Goal: Communication & Community: Ask a question

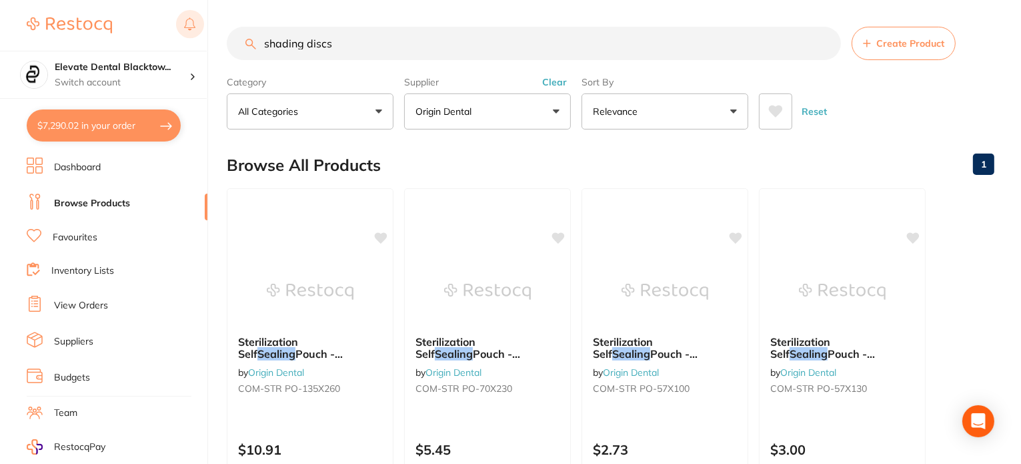
drag, startPoint x: 379, startPoint y: 42, endPoint x: 197, endPoint y: 38, distance: 181.5
click at [197, 38] on div "$7,290.02 Elevate Dental Blacktow... Switch account Elevate Dental Blacktown $7…" at bounding box center [510, 232] width 1021 height 464
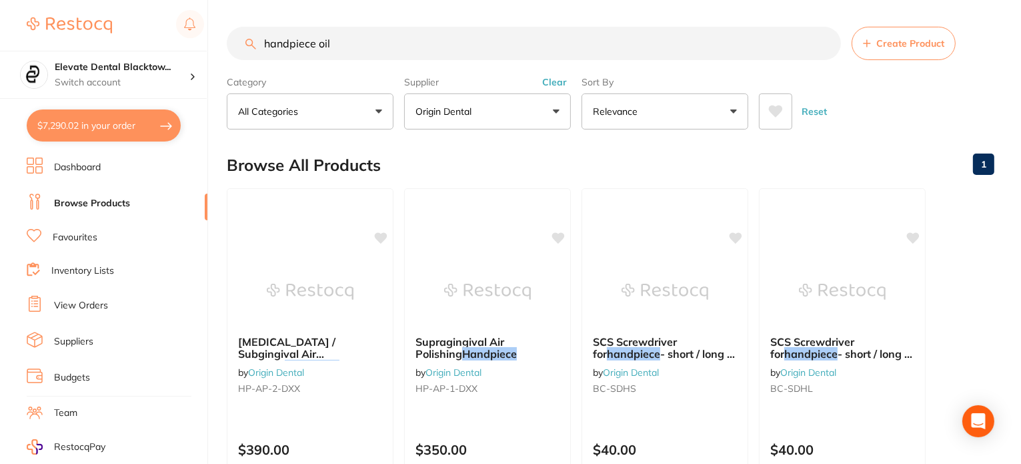
drag, startPoint x: 331, startPoint y: 34, endPoint x: 187, endPoint y: 43, distance: 143.7
click at [187, 43] on div "$7,290.02 Elevate Dental Blacktow... Switch account Elevate Dental Blacktown $7…" at bounding box center [510, 232] width 1021 height 464
type input "oil"
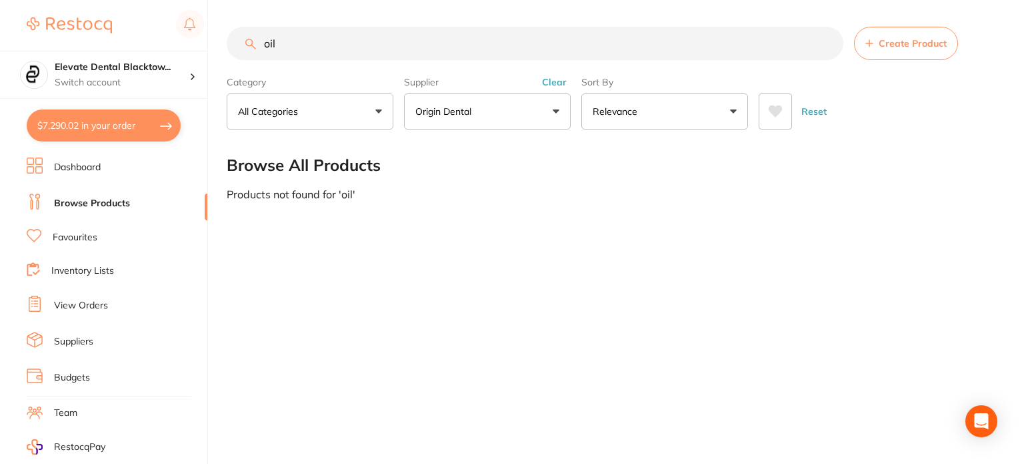
click at [822, 42] on input "oil" at bounding box center [535, 43] width 617 height 33
click at [824, 42] on input "oil" at bounding box center [535, 43] width 617 height 33
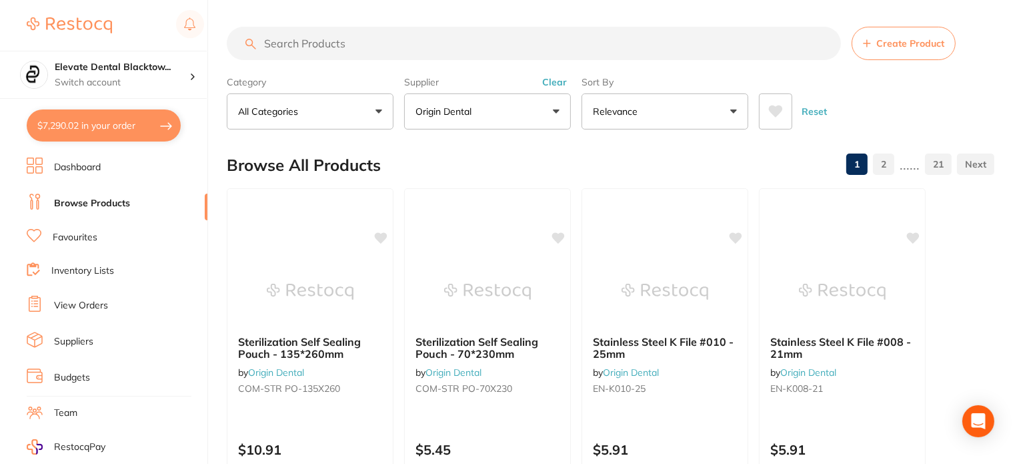
click at [373, 44] on input "search" at bounding box center [534, 43] width 614 height 33
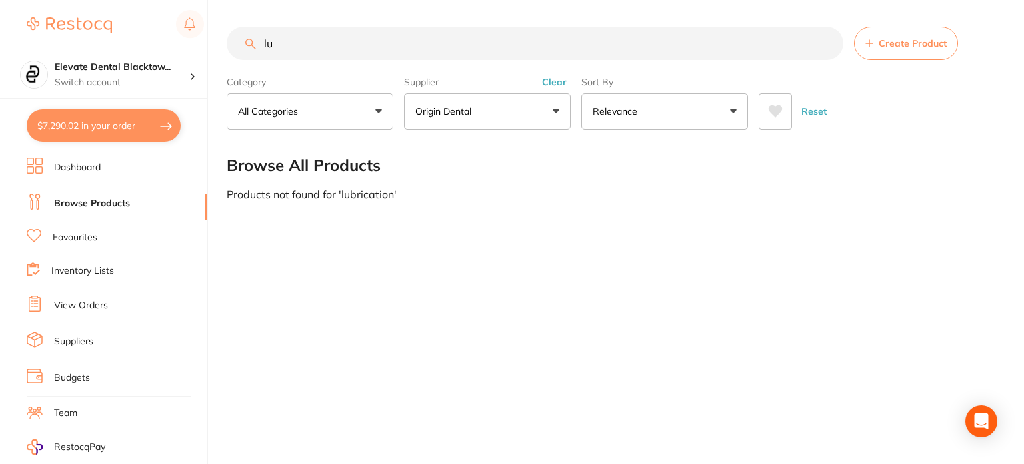
type input "l"
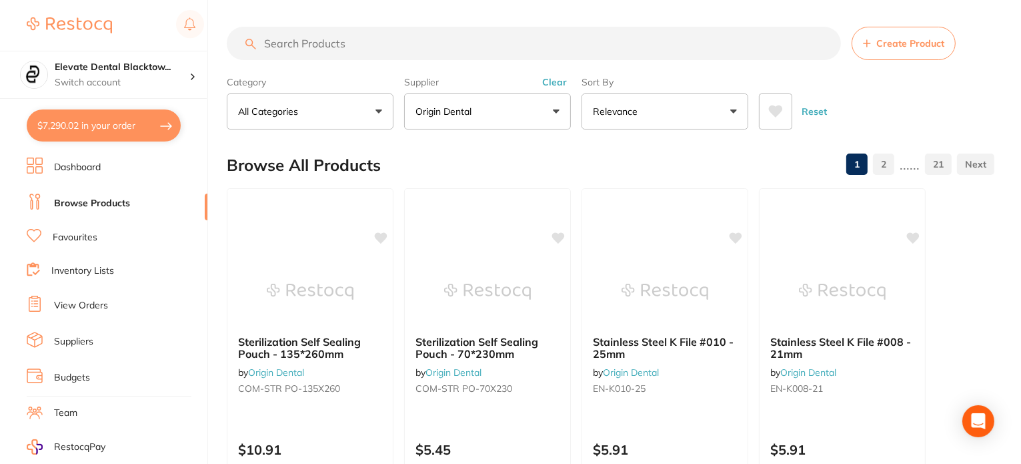
click at [815, 112] on button "Reset" at bounding box center [814, 111] width 33 height 36
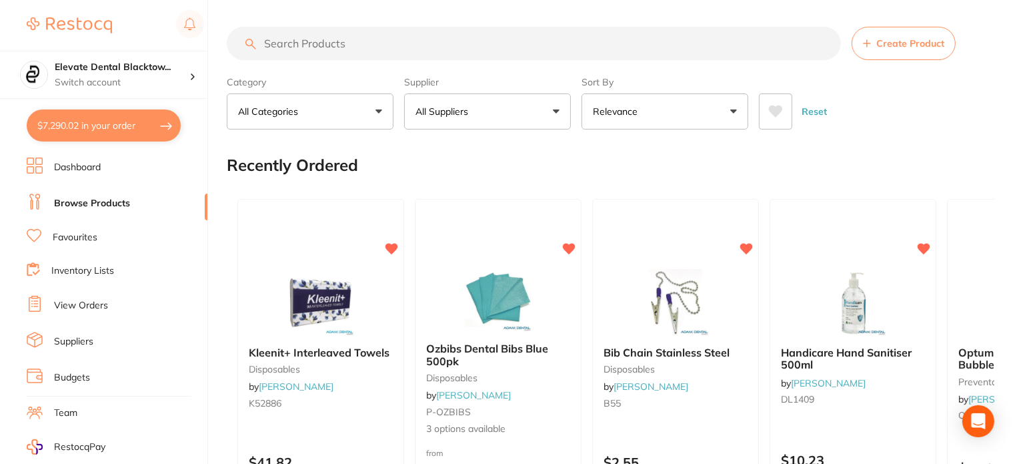
drag, startPoint x: 350, startPoint y: 38, endPoint x: 354, endPoint y: 29, distance: 9.5
click at [350, 34] on input "search" at bounding box center [534, 43] width 614 height 33
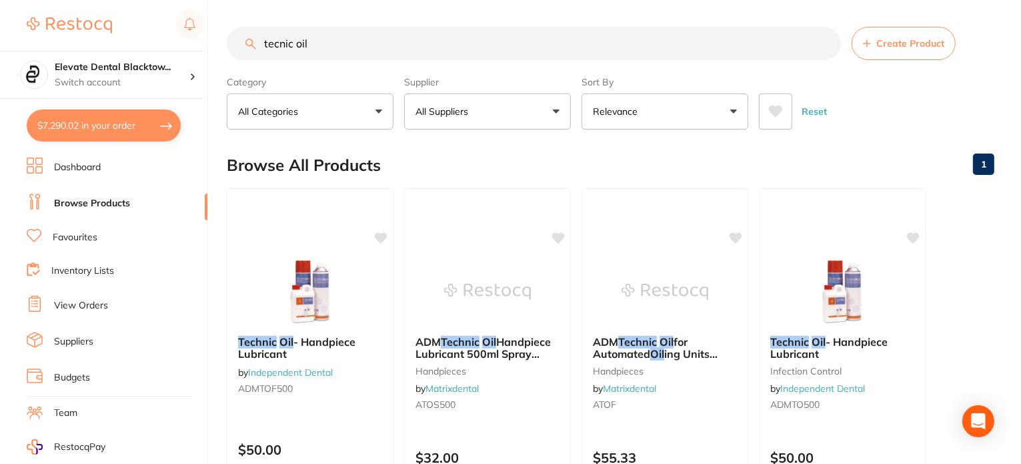
drag, startPoint x: 330, startPoint y: 39, endPoint x: 207, endPoint y: 40, distance: 122.7
click at [208, 40] on div "$7,290.02 Elevate Dental Blacktow... Switch account Elevate Dental Blacktown $7…" at bounding box center [510, 232] width 1021 height 464
type input "handpiece lubricant"
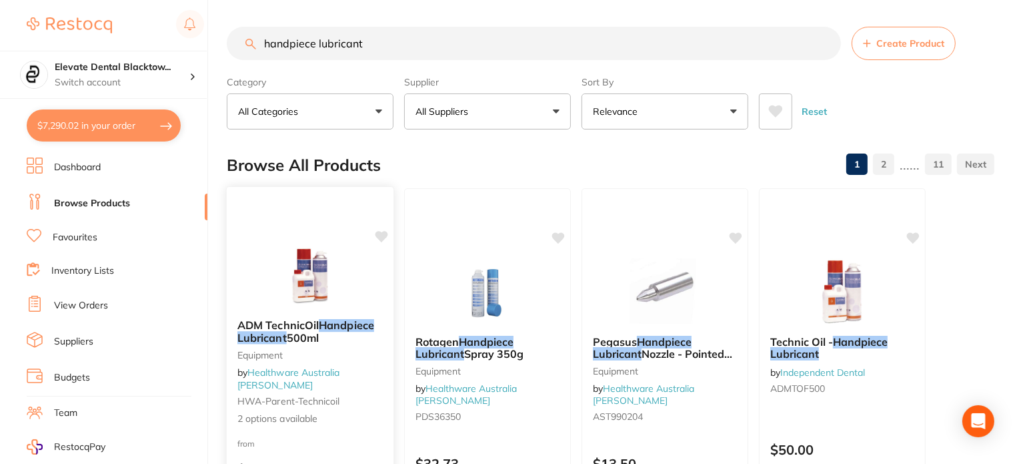
click at [309, 302] on img at bounding box center [309, 274] width 87 height 67
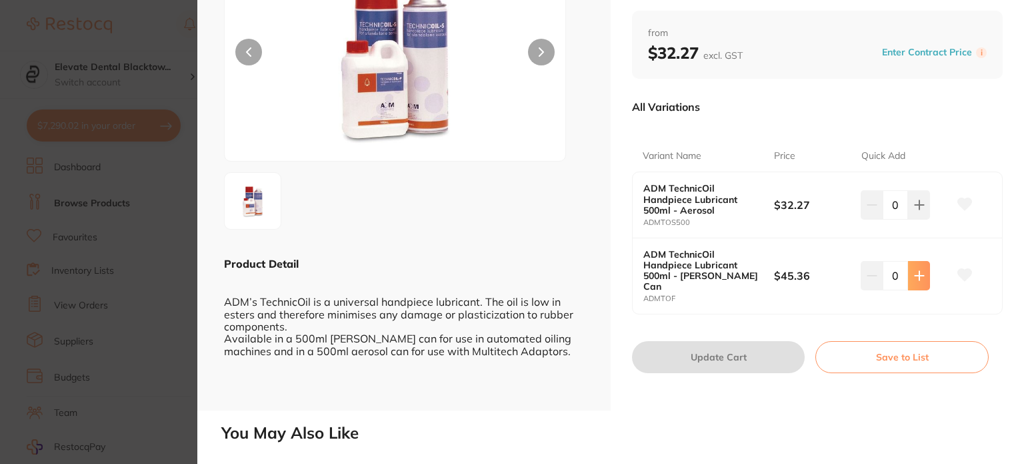
click at [916, 209] on icon at bounding box center [919, 204] width 9 height 9
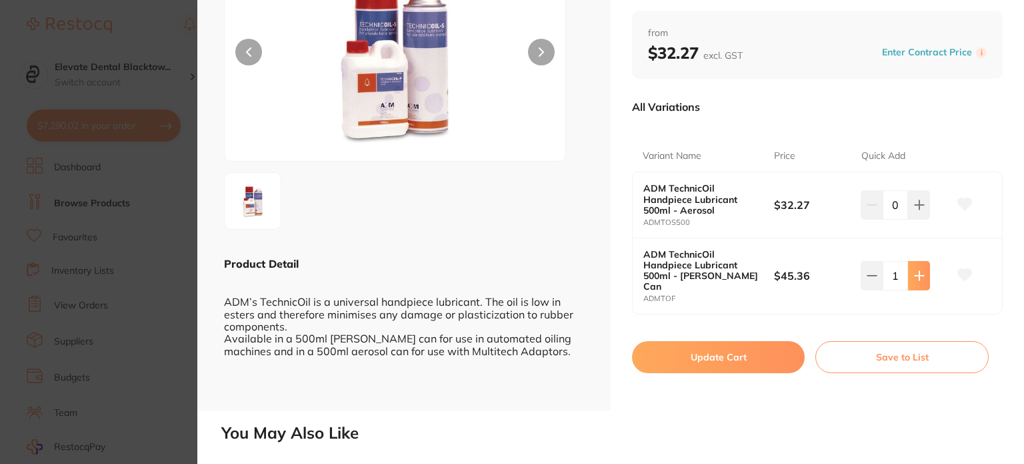
click at [916, 210] on icon at bounding box center [919, 204] width 11 height 11
type input "2"
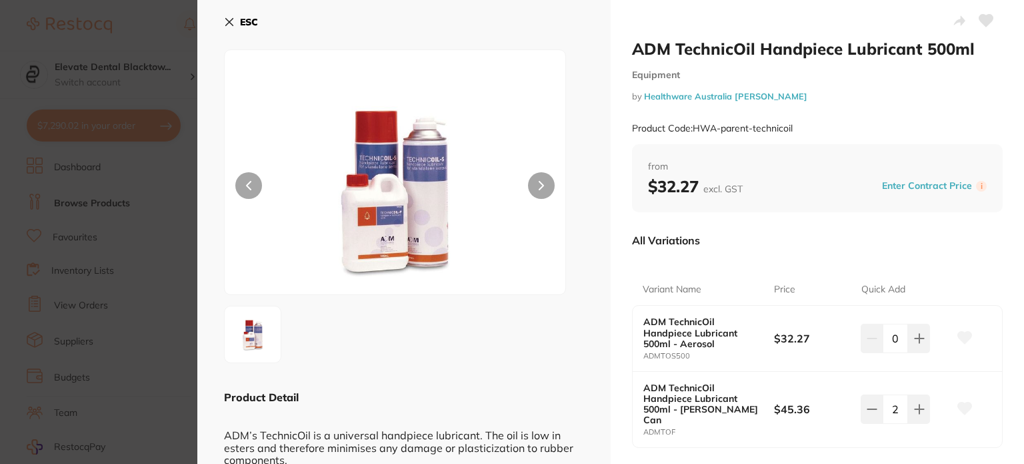
click at [229, 20] on icon at bounding box center [229, 22] width 11 height 11
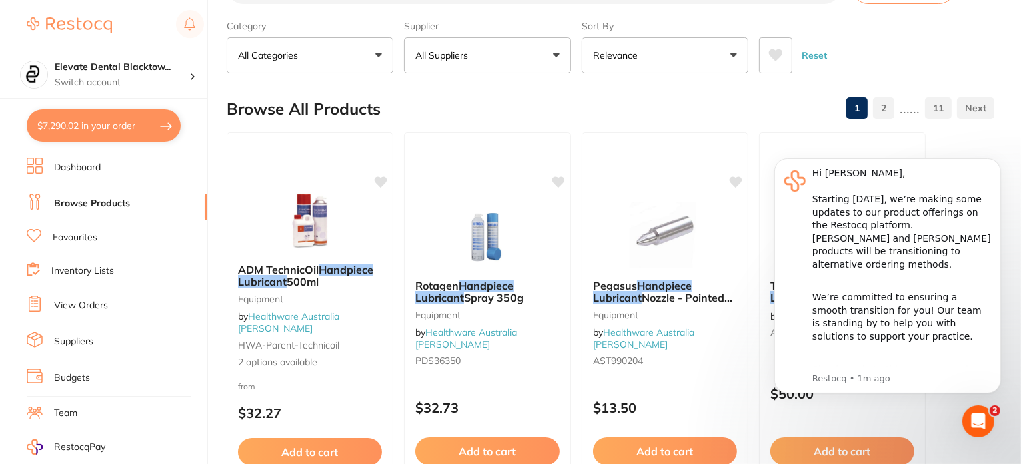
scroll to position [137, 0]
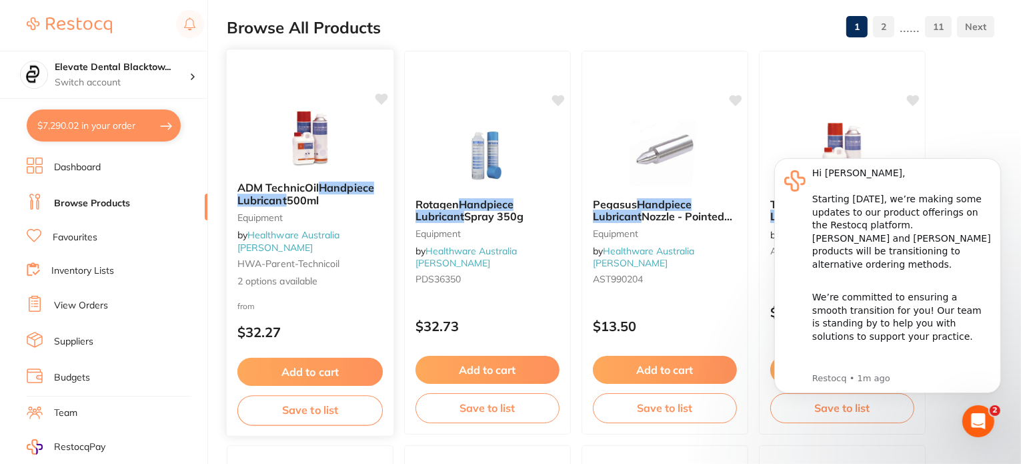
click at [291, 153] on img at bounding box center [309, 136] width 87 height 67
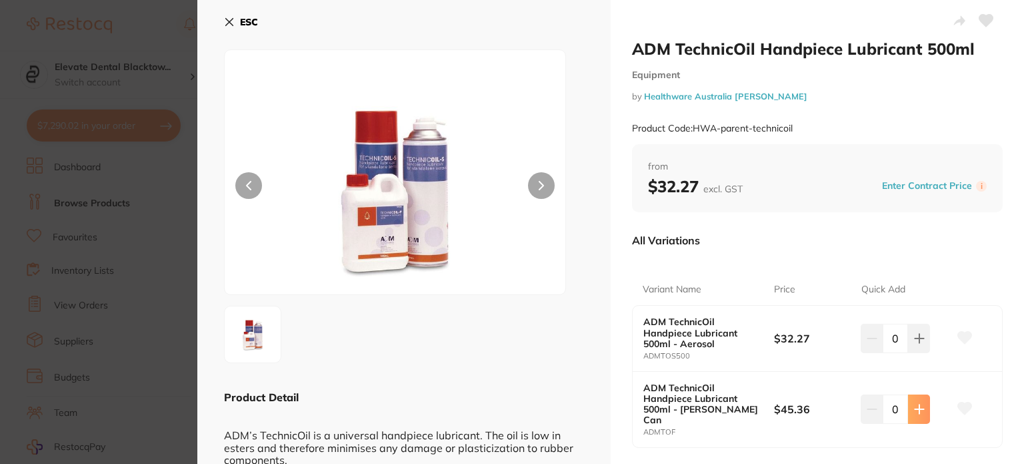
click at [920, 353] on button at bounding box center [919, 337] width 22 height 29
type input "2"
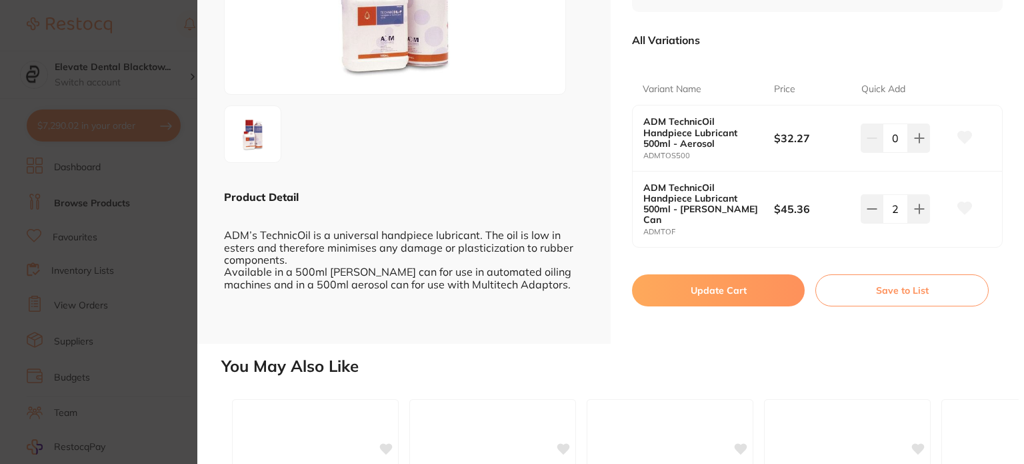
click at [962, 201] on icon at bounding box center [965, 207] width 14 height 12
click at [696, 277] on button "Update Cart" at bounding box center [718, 290] width 173 height 32
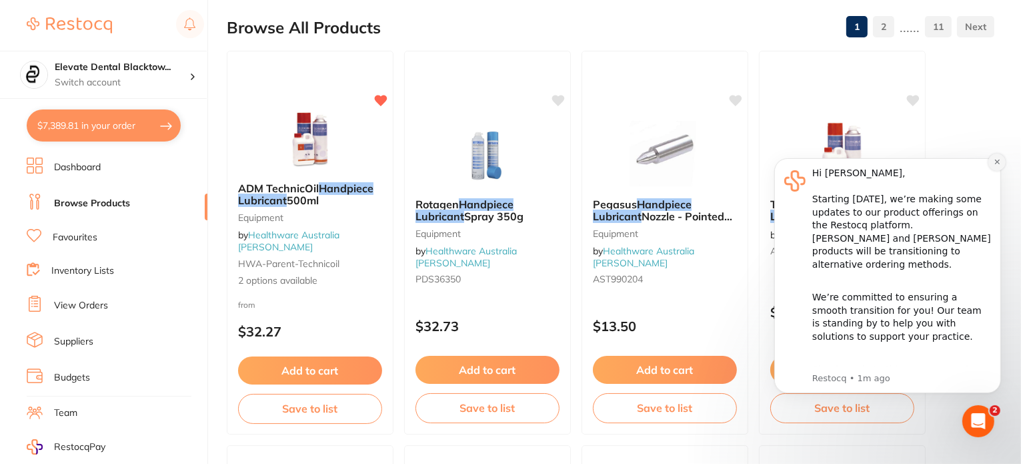
click at [997, 161] on icon "Dismiss notification" at bounding box center [996, 161] width 5 height 5
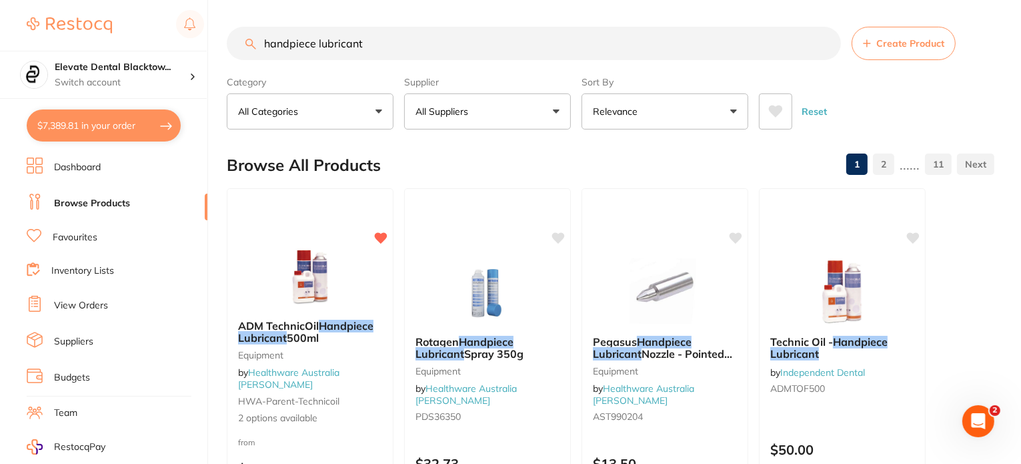
click at [821, 45] on input "handpiece lubricant" at bounding box center [534, 43] width 614 height 33
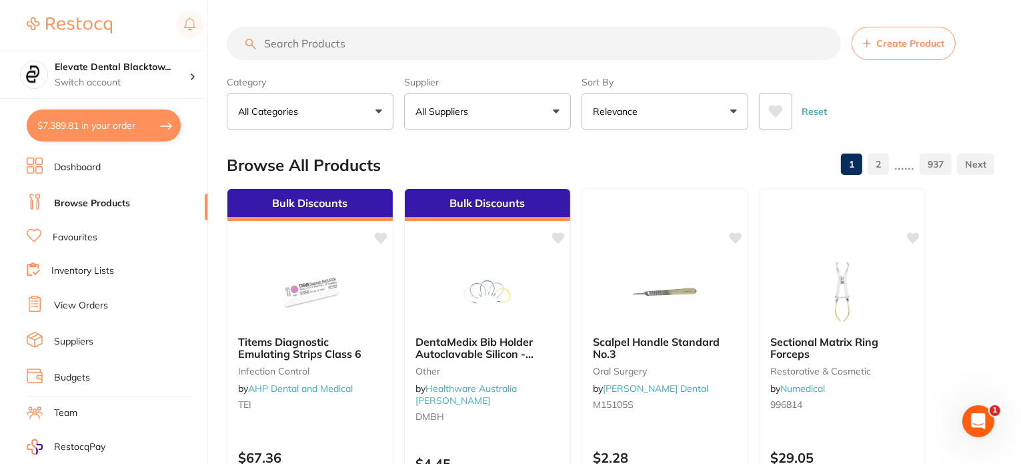
click at [115, 119] on button "$7,389.81 in your order" at bounding box center [104, 125] width 154 height 32
checkbox input "true"
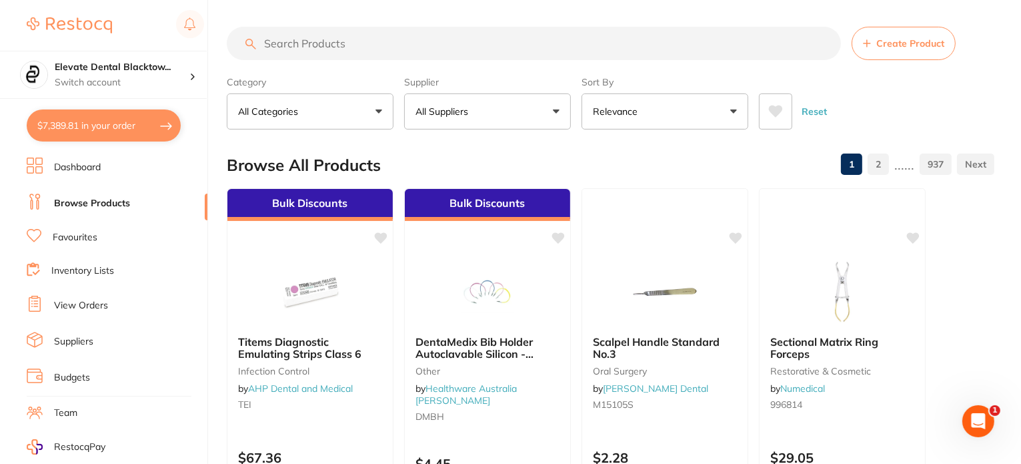
checkbox input "true"
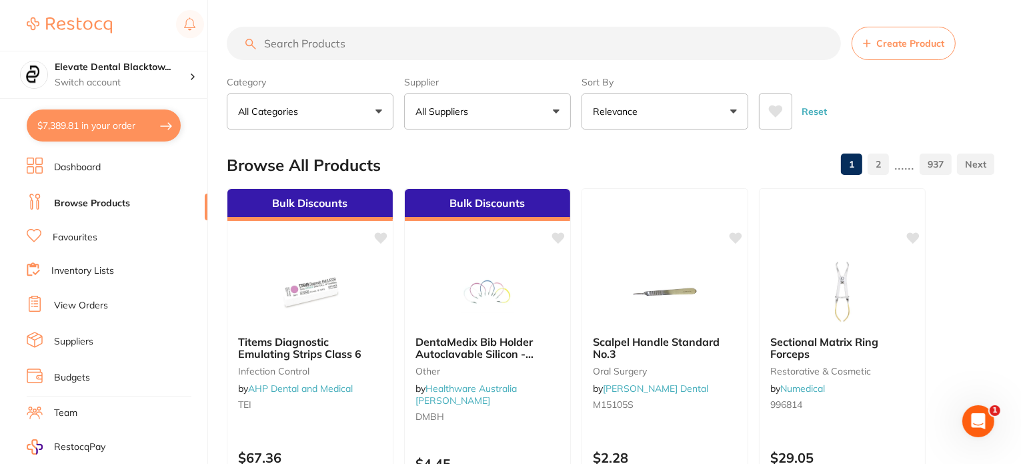
checkbox input "true"
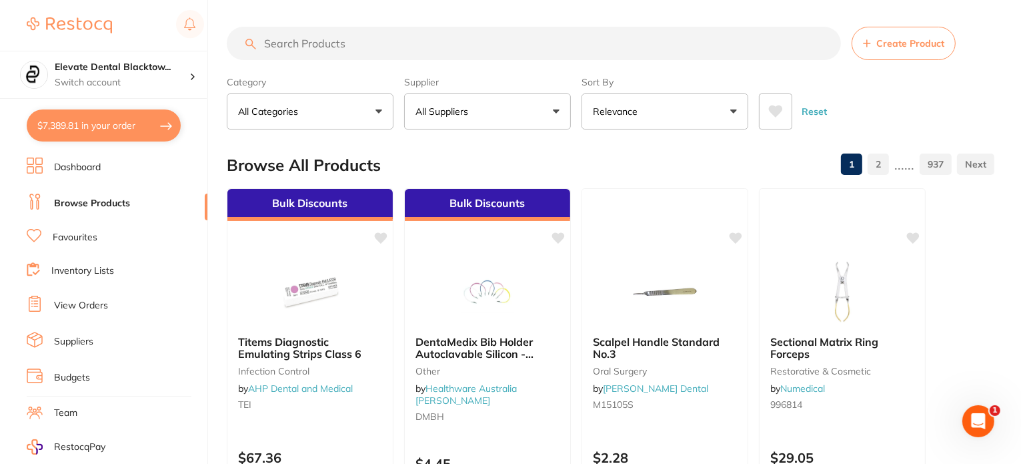
checkbox input "true"
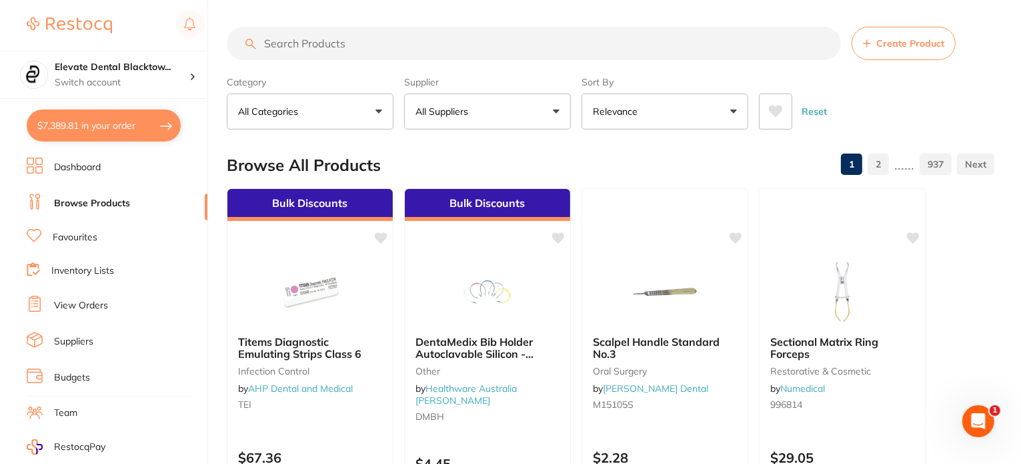
checkbox input "true"
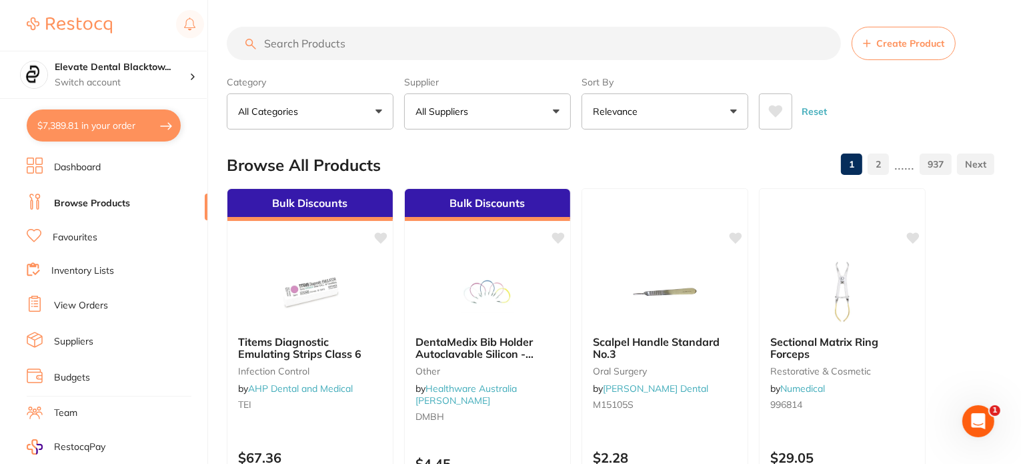
checkbox input "true"
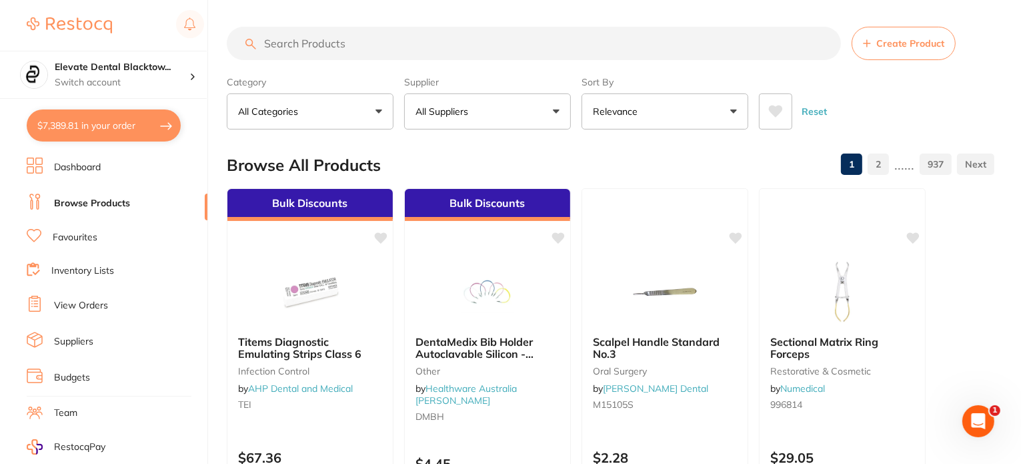
checkbox input "true"
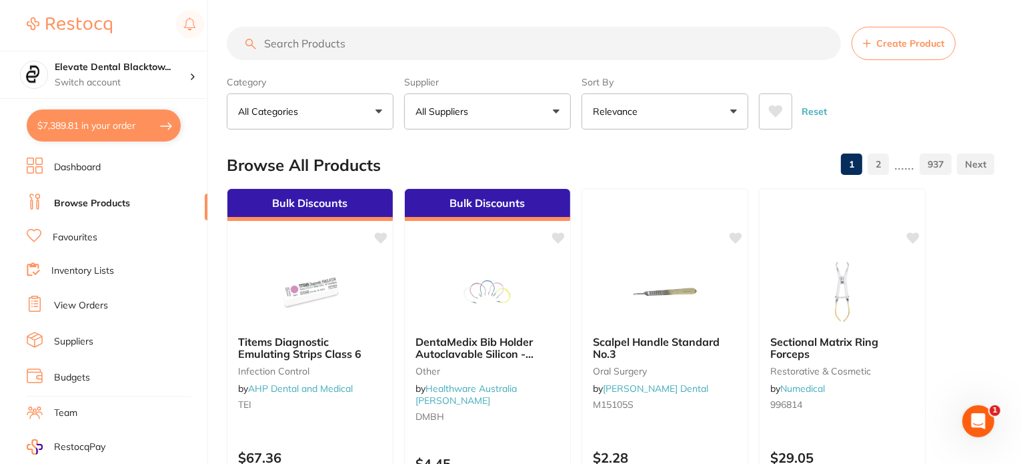
checkbox input "true"
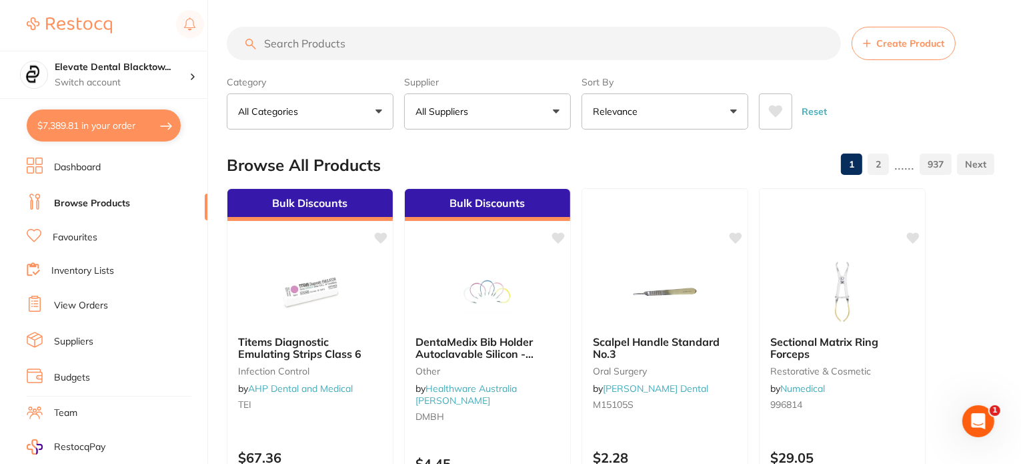
checkbox input "true"
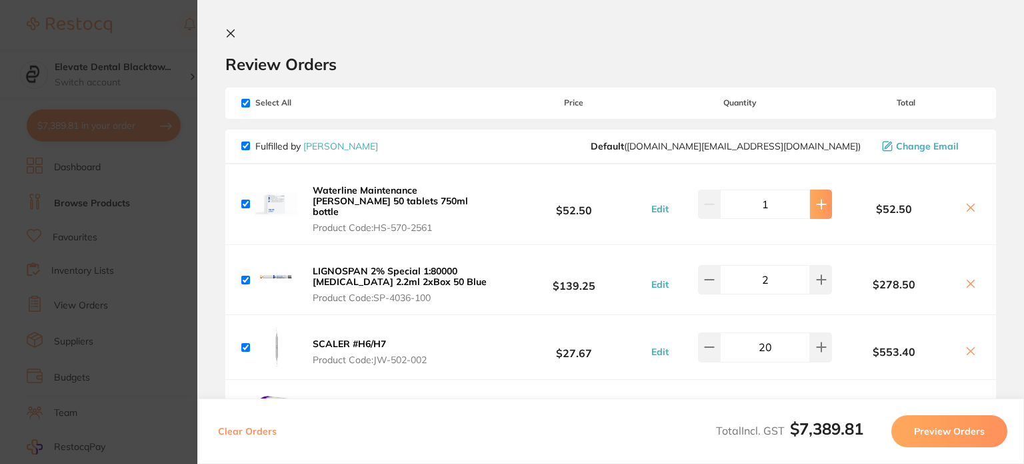
click at [818, 199] on icon at bounding box center [821, 204] width 11 height 11
type input "2"
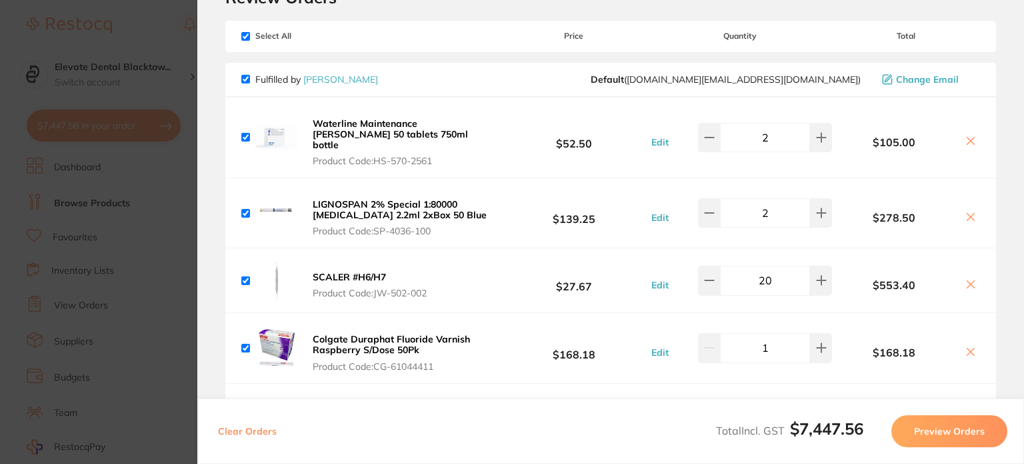
scroll to position [133, 0]
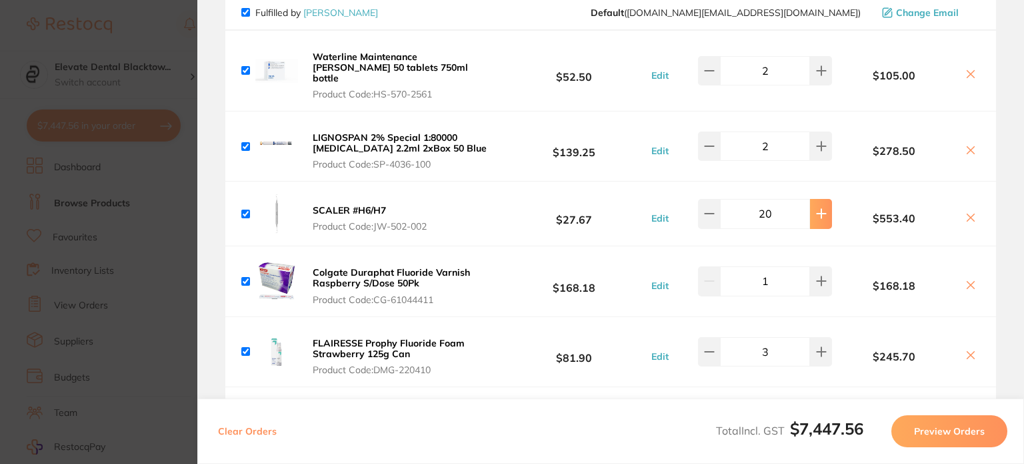
click at [820, 76] on icon at bounding box center [821, 70] width 11 height 11
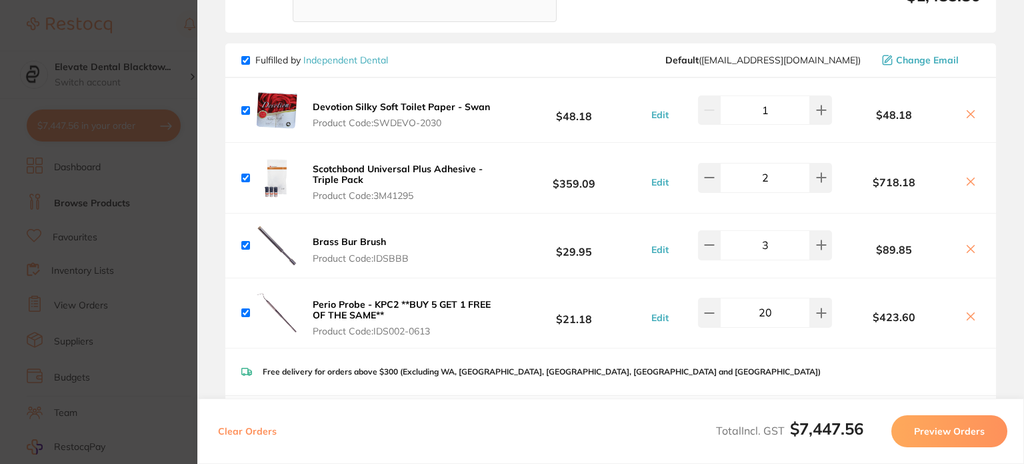
scroll to position [667, 0]
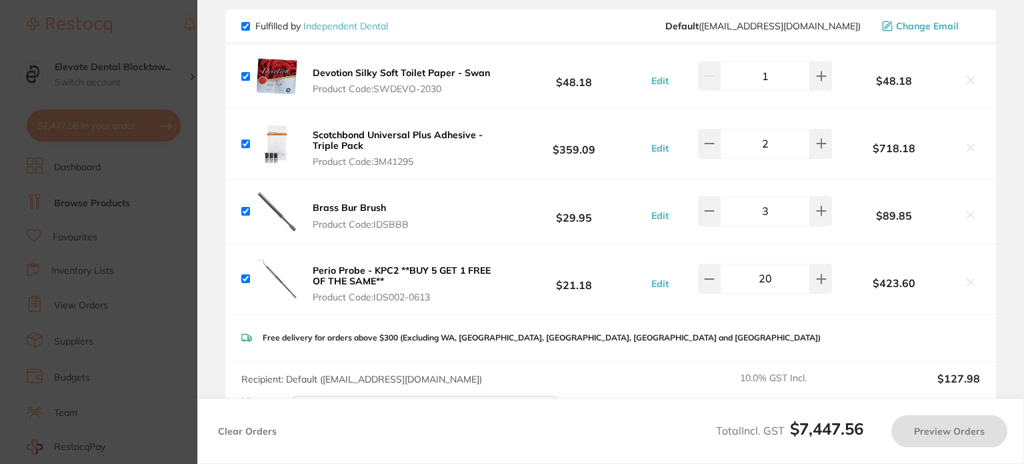
type input "25"
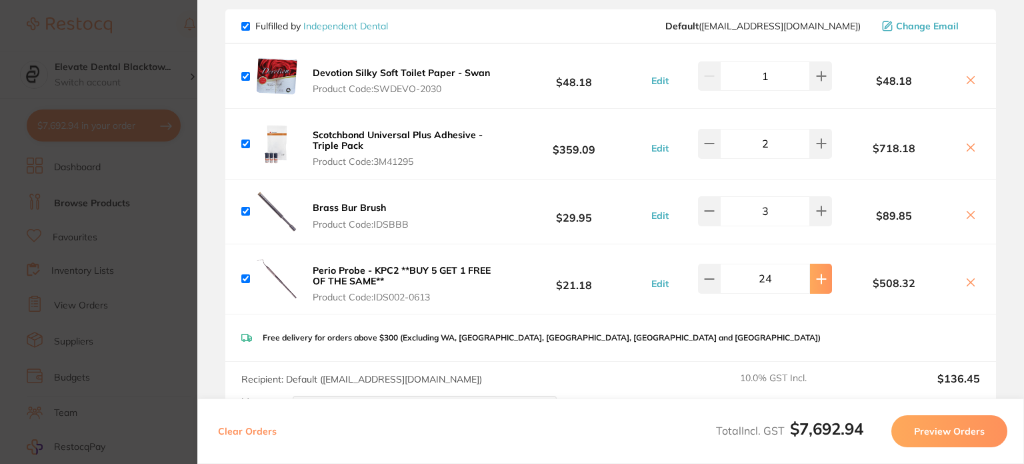
type input "25"
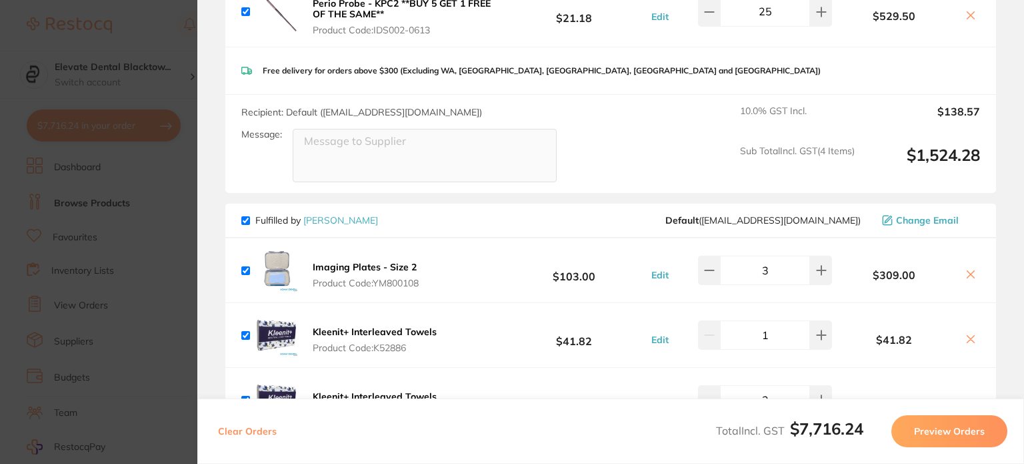
scroll to position [1067, 0]
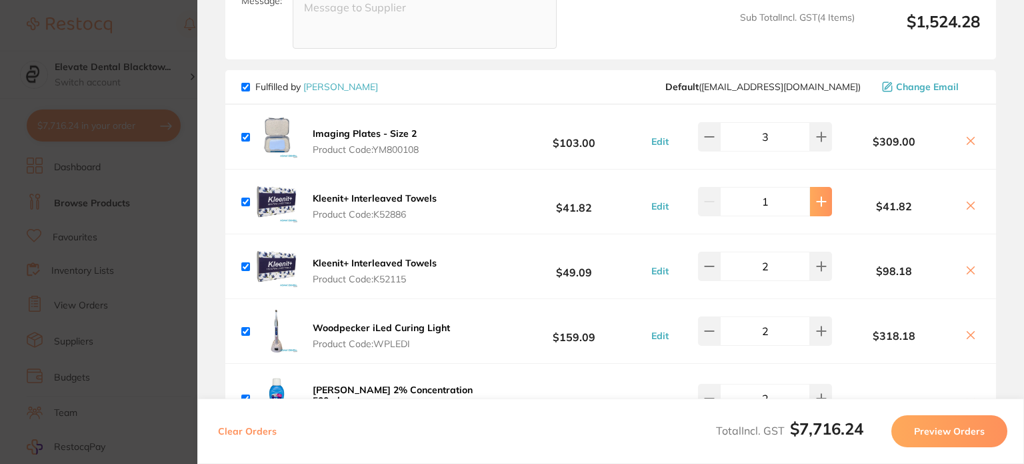
type input "2"
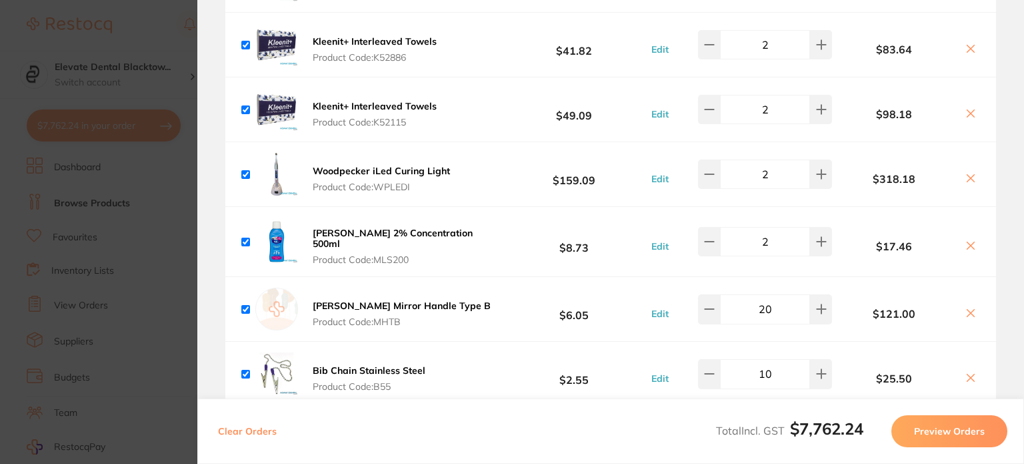
scroll to position [1267, 0]
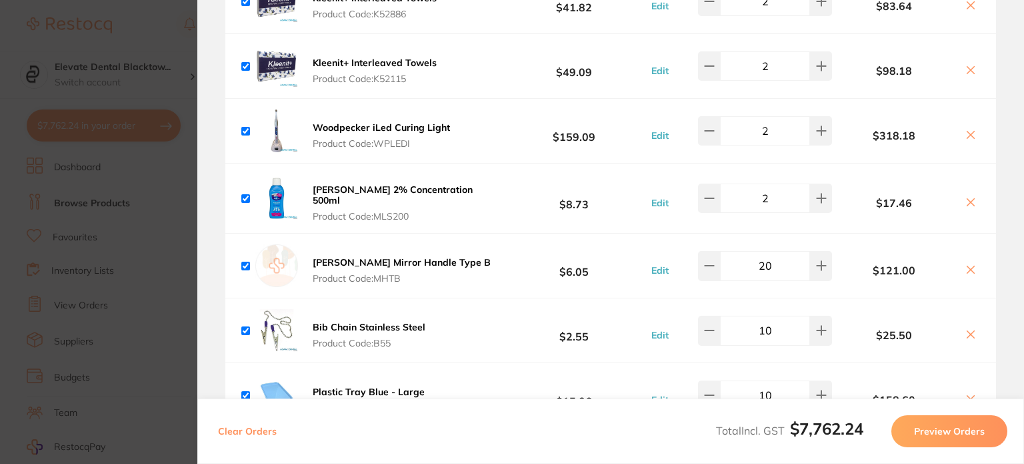
click at [968, 129] on icon at bounding box center [971, 134] width 11 height 11
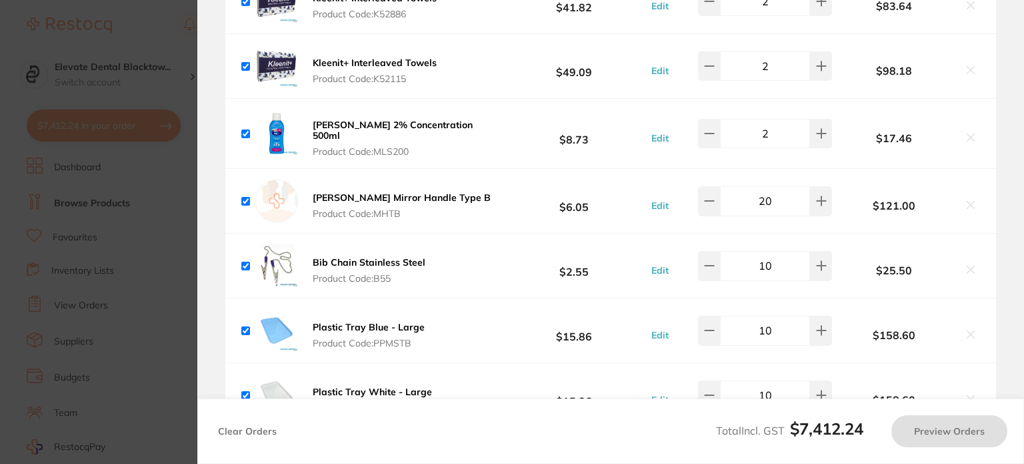
checkbox input "true"
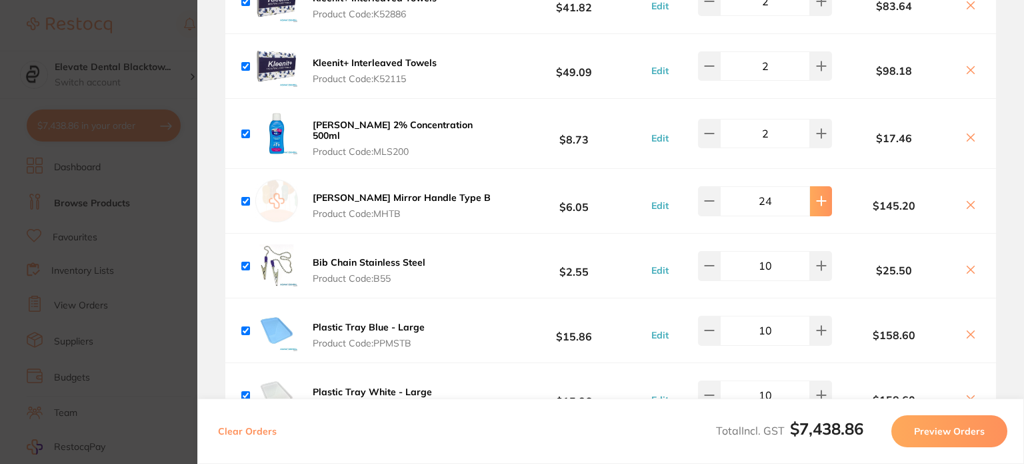
type input "25"
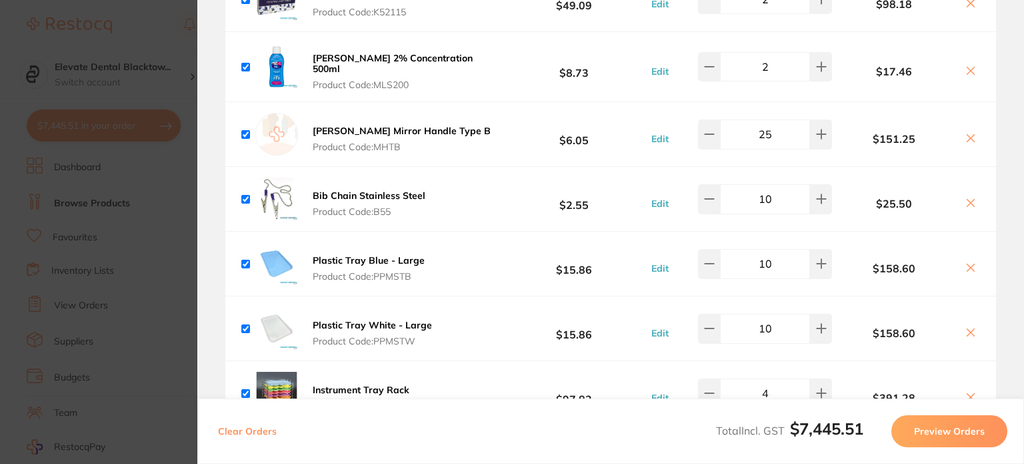
scroll to position [1401, 0]
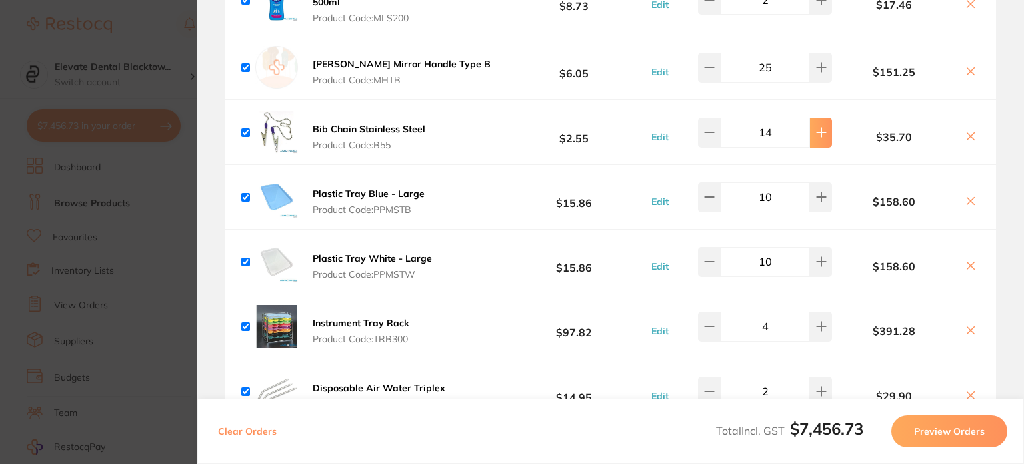
type input "15"
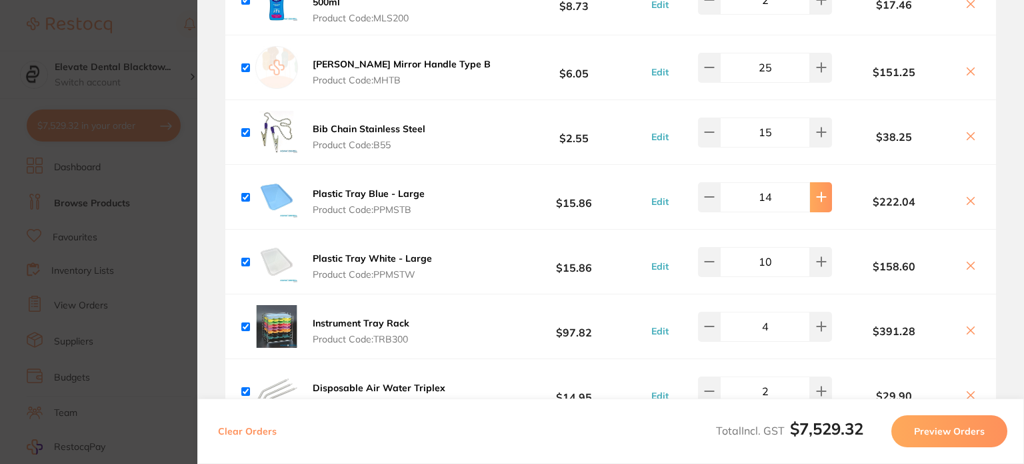
type input "16"
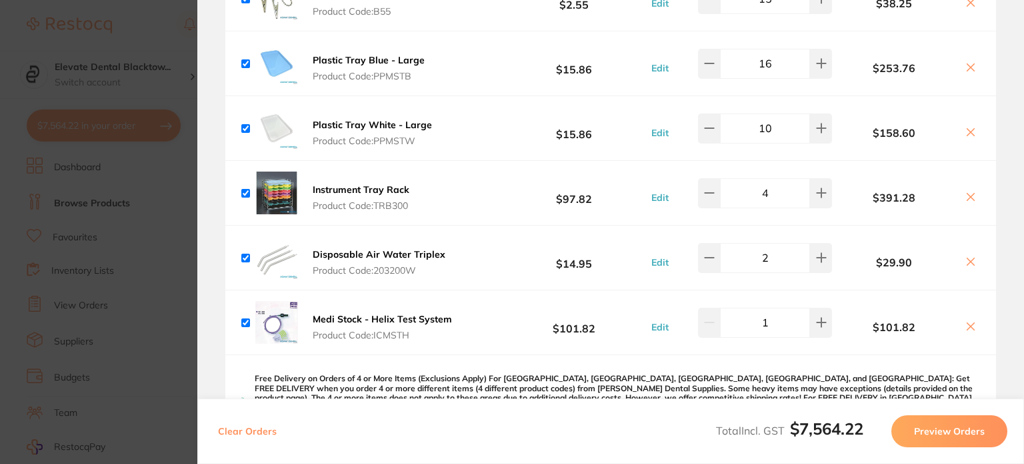
scroll to position [1601, 0]
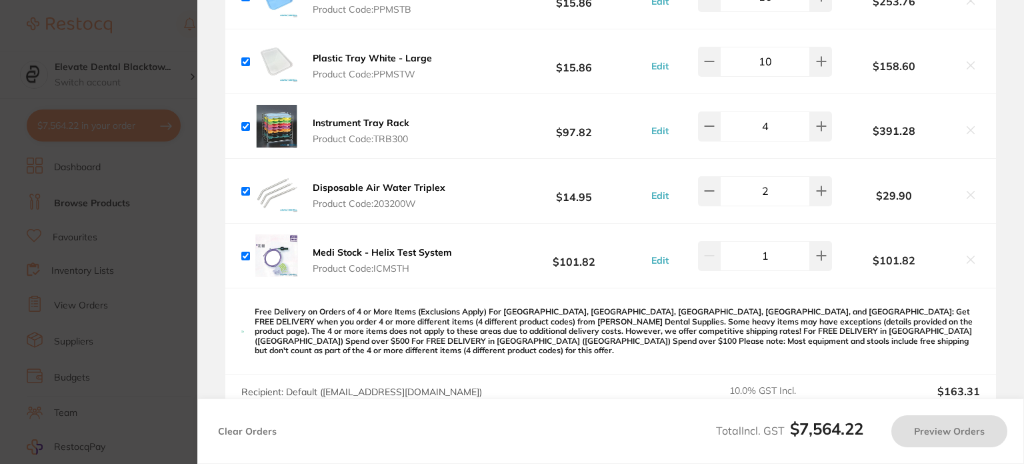
type input "16"
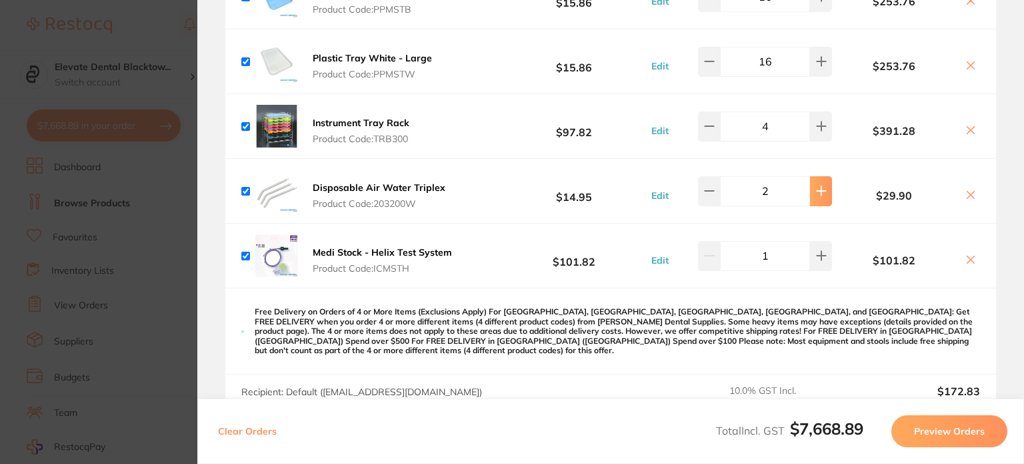
type input "3"
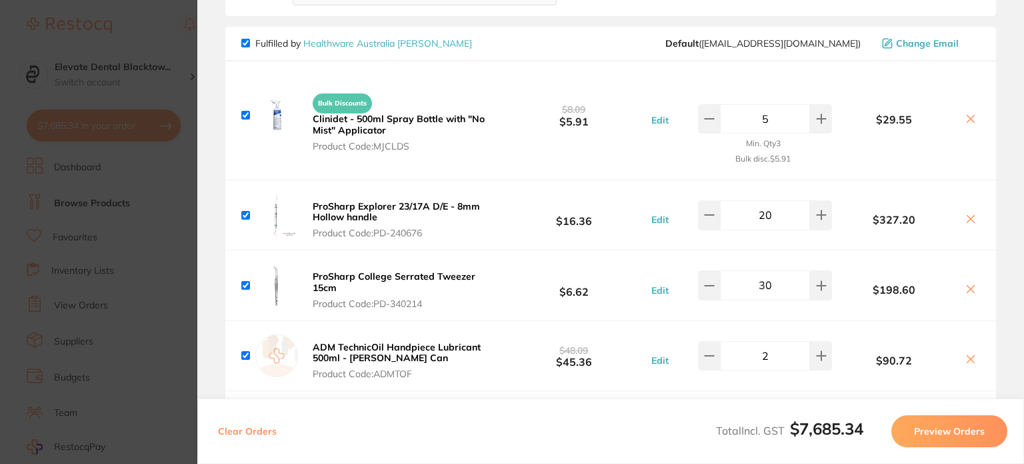
scroll to position [3001, 0]
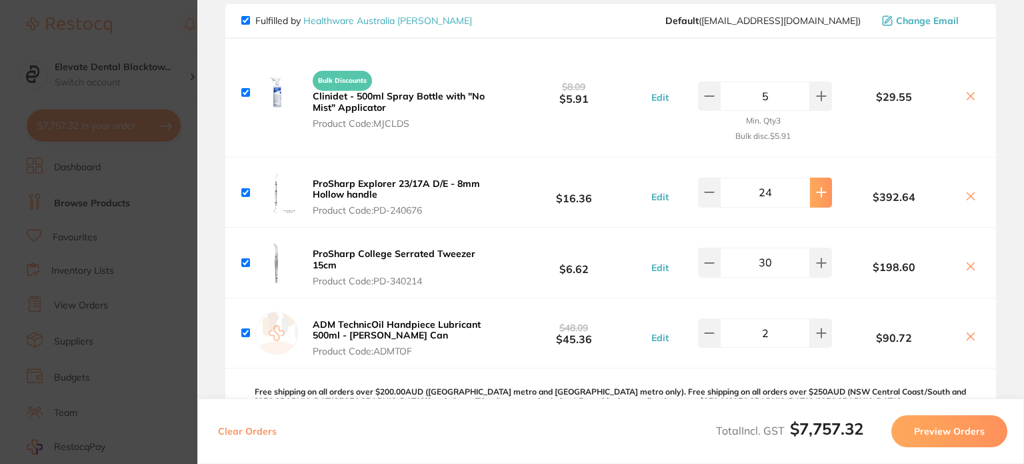
type input "25"
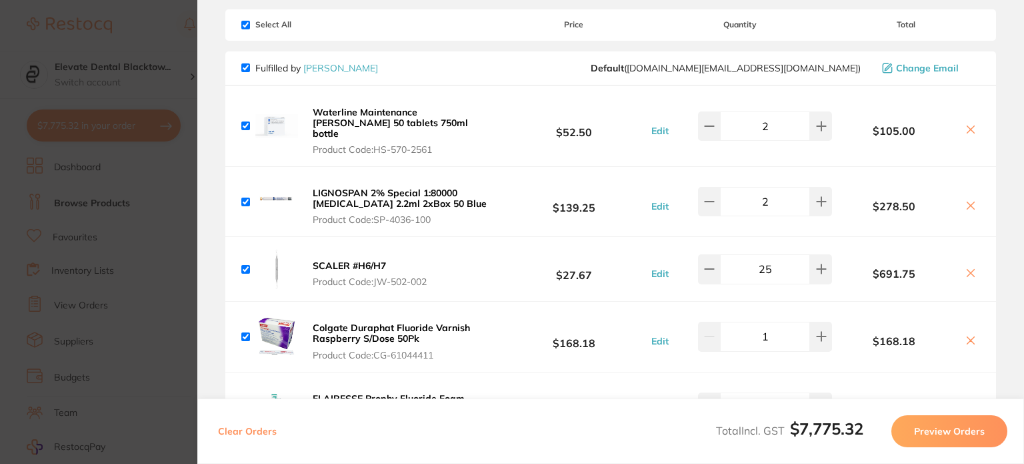
scroll to position [0, 0]
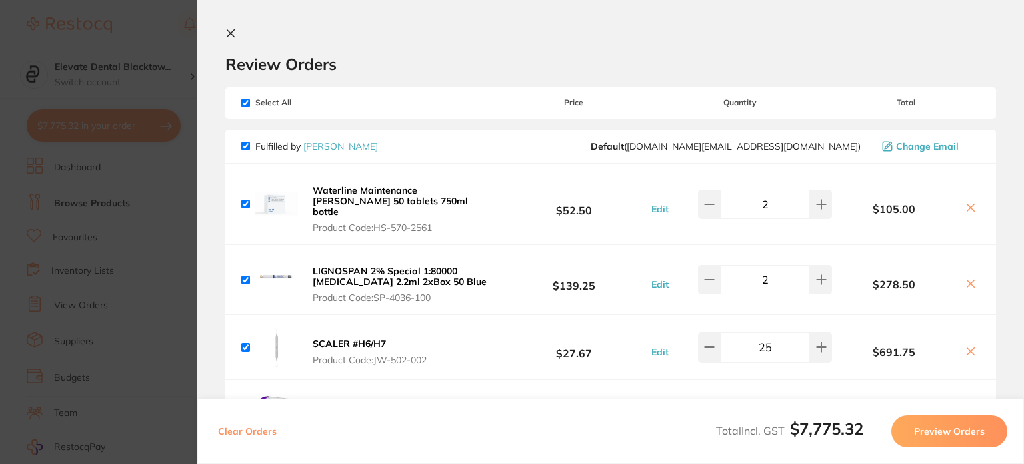
click at [229, 32] on icon at bounding box center [230, 33] width 7 height 7
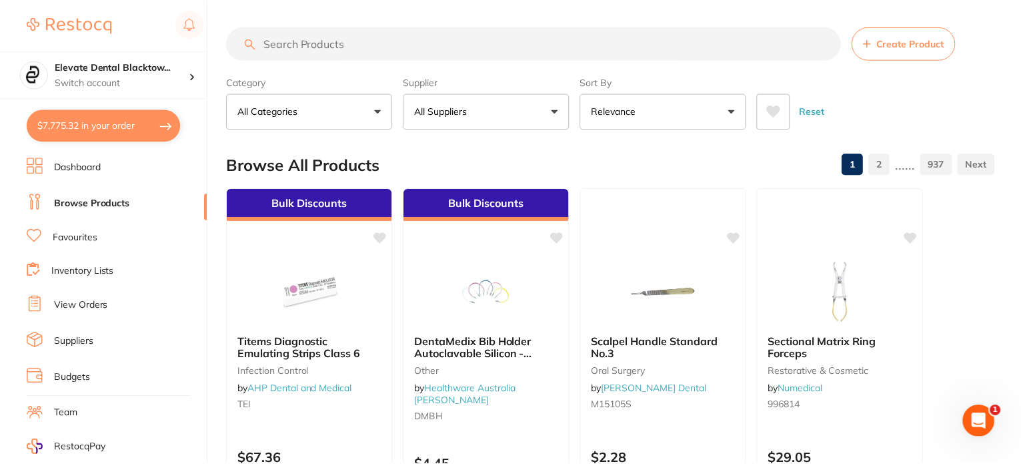
scroll to position [1, 0]
click at [508, 103] on button "All Suppliers" at bounding box center [487, 111] width 167 height 36
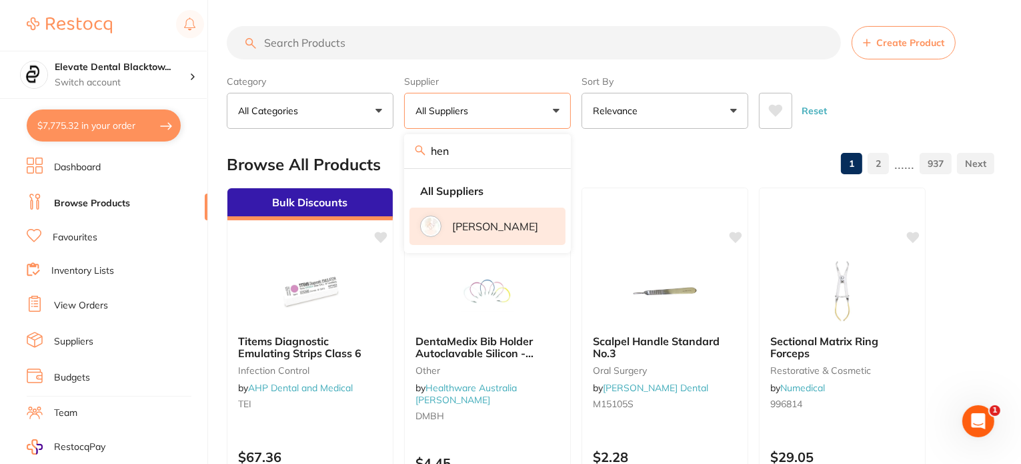
type input "hen"
click at [471, 231] on p "[PERSON_NAME]" at bounding box center [495, 226] width 86 height 12
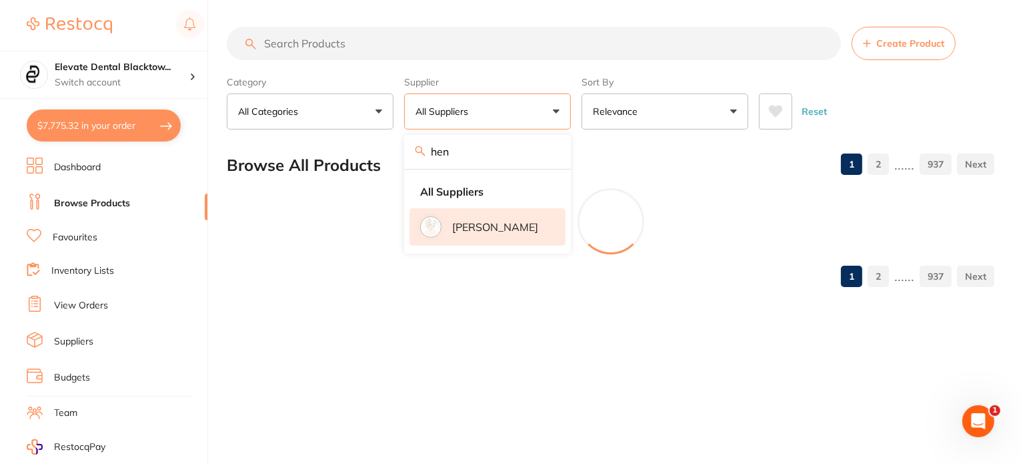
scroll to position [0, 0]
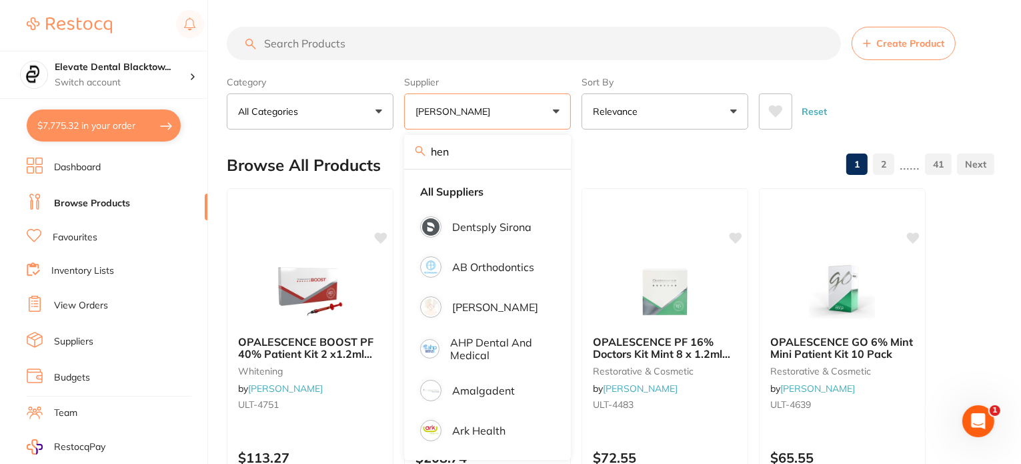
drag, startPoint x: 313, startPoint y: 43, endPoint x: 320, endPoint y: 41, distance: 7.6
click at [314, 42] on input "search" at bounding box center [534, 43] width 614 height 33
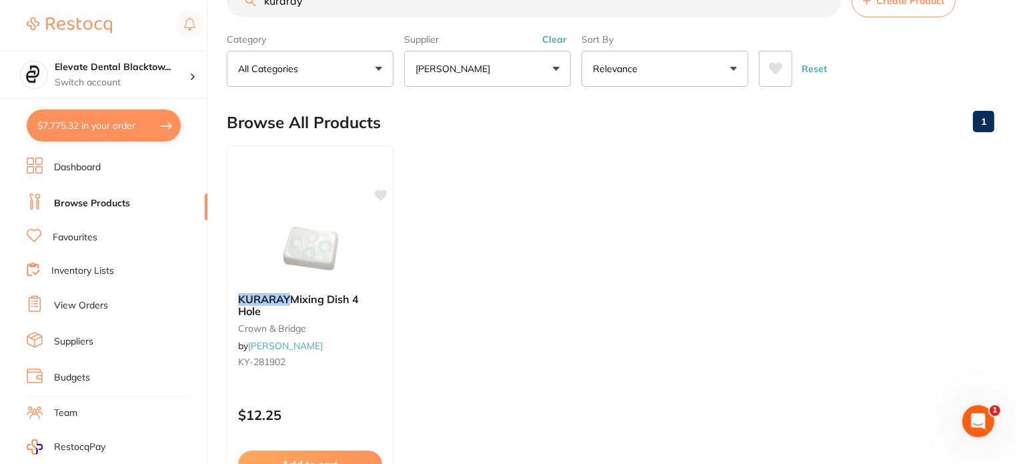
scroll to position [67, 0]
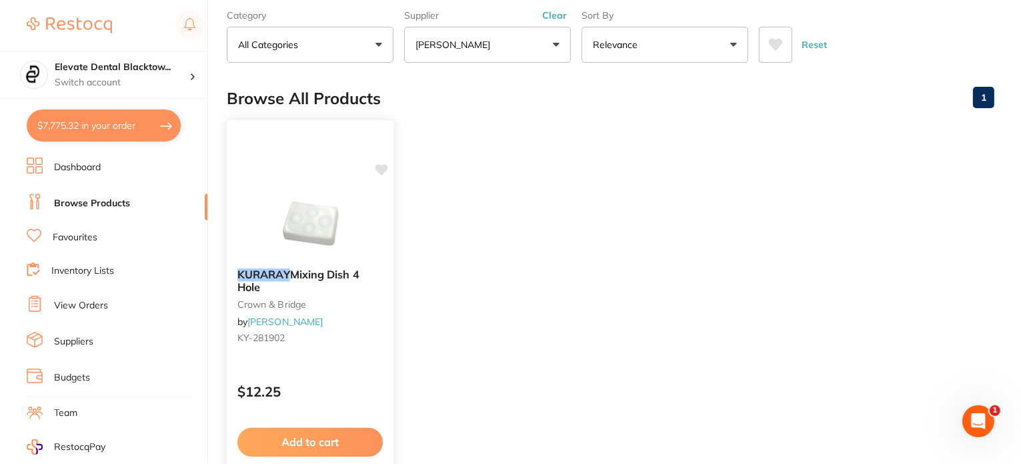
type input "kuraray"
click at [382, 165] on icon at bounding box center [382, 169] width 13 height 11
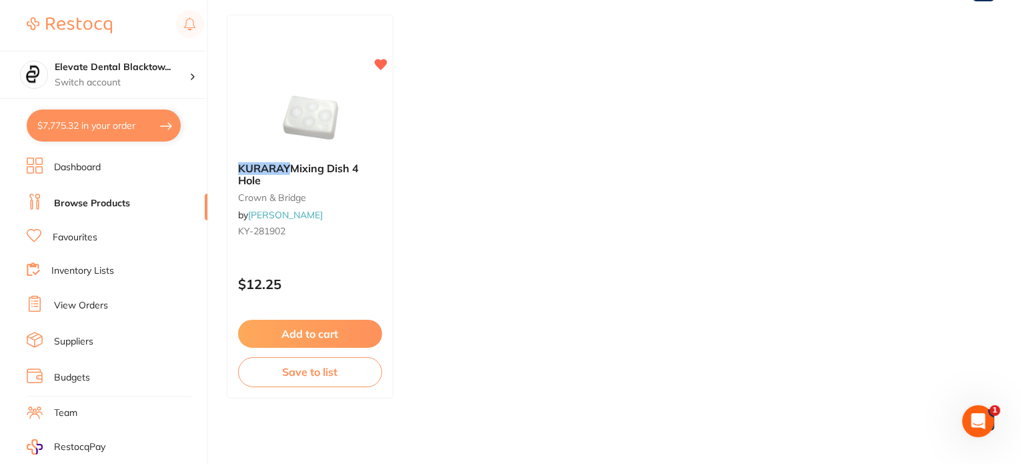
scroll to position [177, 0]
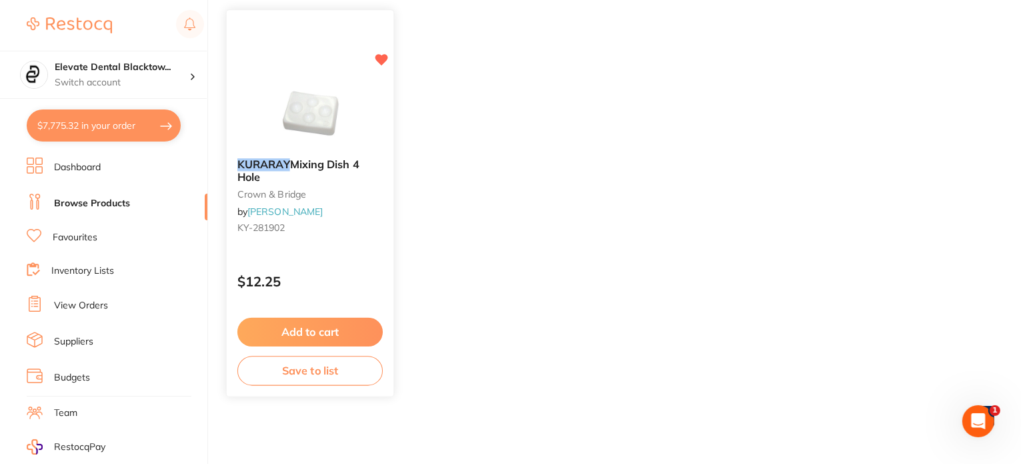
click at [313, 327] on button "Add to cart" at bounding box center [309, 331] width 145 height 29
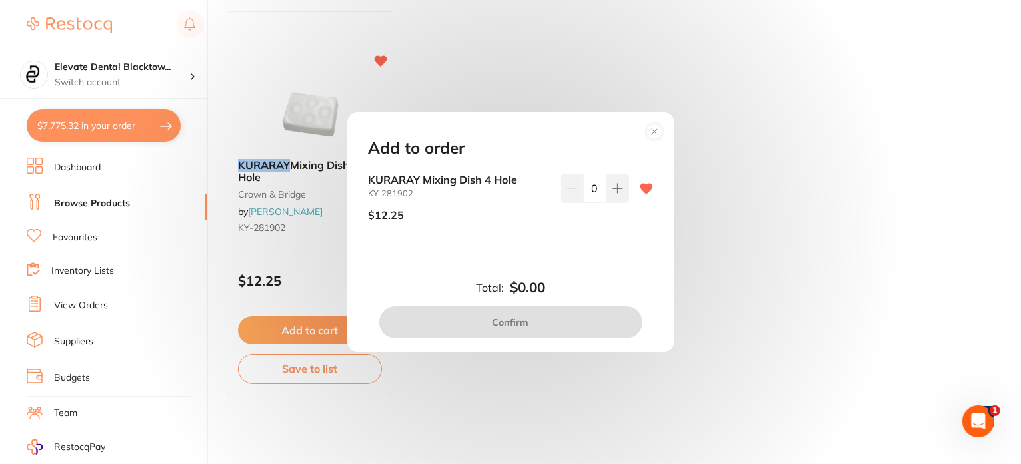
scroll to position [0, 0]
click at [615, 179] on button at bounding box center [618, 187] width 22 height 29
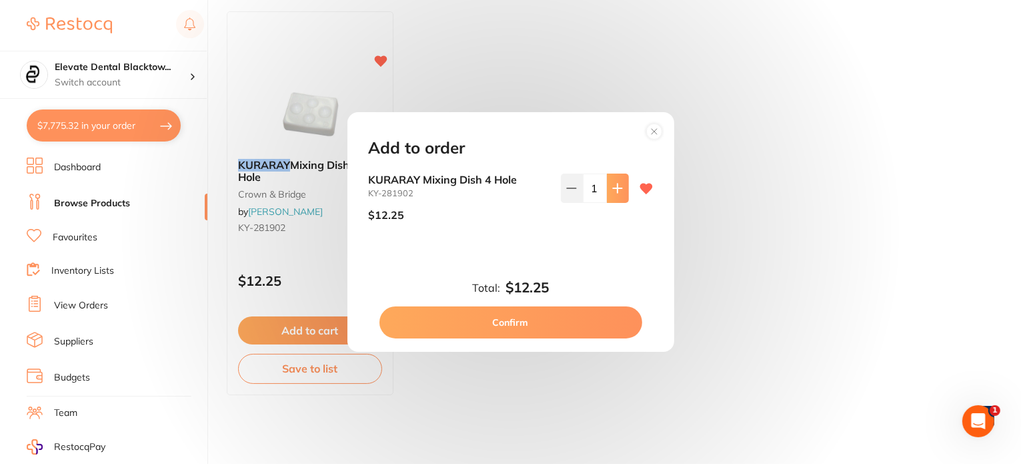
click at [615, 179] on button at bounding box center [618, 187] width 22 height 29
drag, startPoint x: 616, startPoint y: 182, endPoint x: 617, endPoint y: 195, distance: 13.4
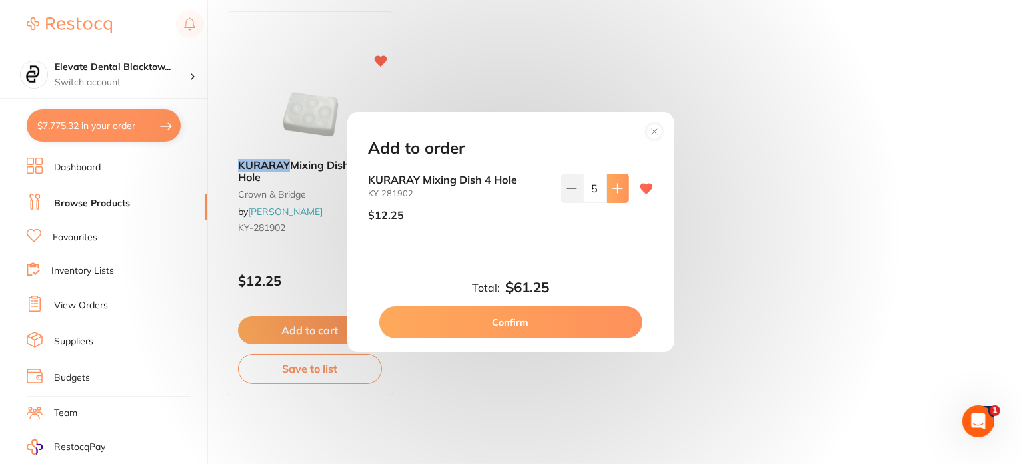
click at [616, 181] on button at bounding box center [618, 187] width 22 height 29
type input "6"
click at [518, 319] on button "Confirm" at bounding box center [511, 322] width 263 height 32
checkbox input "false"
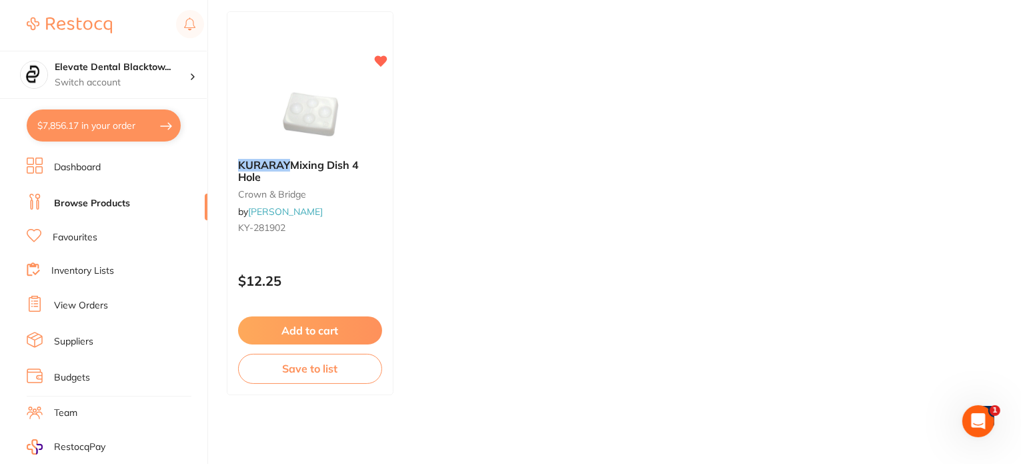
click at [904, 65] on ul "KURARAY Mixing Dish 4 Hole crown & bridge by Henry Schein Halas KY-281902 $12.2…" at bounding box center [611, 203] width 768 height 384
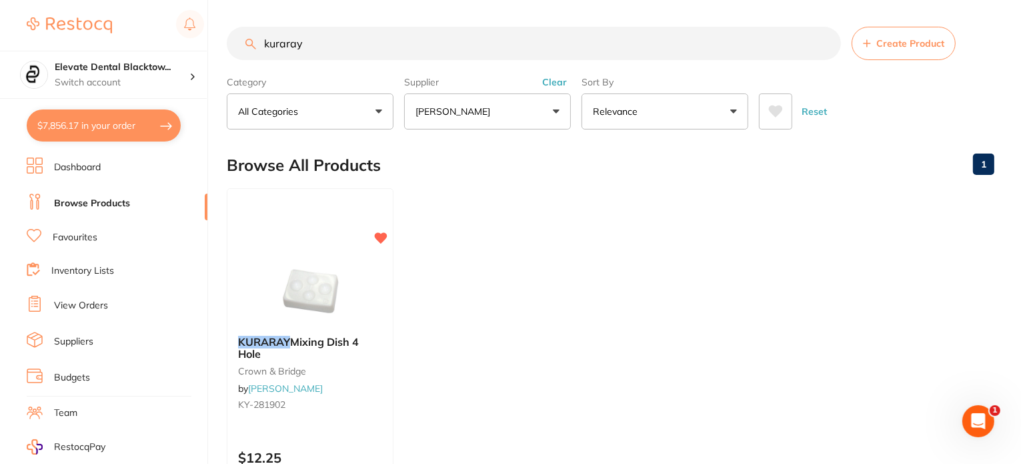
click at [337, 37] on input "kuraray" at bounding box center [534, 43] width 614 height 33
drag, startPoint x: 335, startPoint y: 37, endPoint x: 137, endPoint y: 37, distance: 198.1
click at [137, 37] on div "$7,856.17 Elevate Dental Blacktow... Switch account Elevate Dental Blacktown $7…" at bounding box center [510, 232] width 1021 height 464
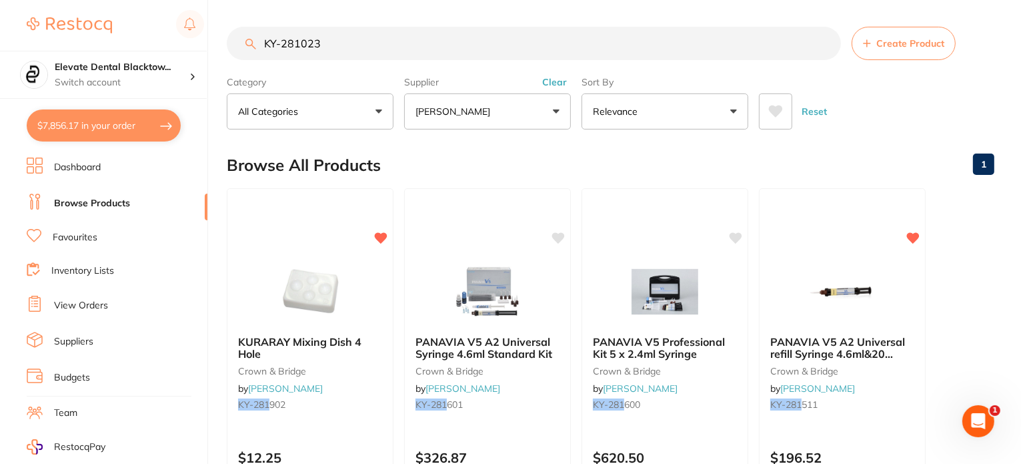
type input "KY-281023"
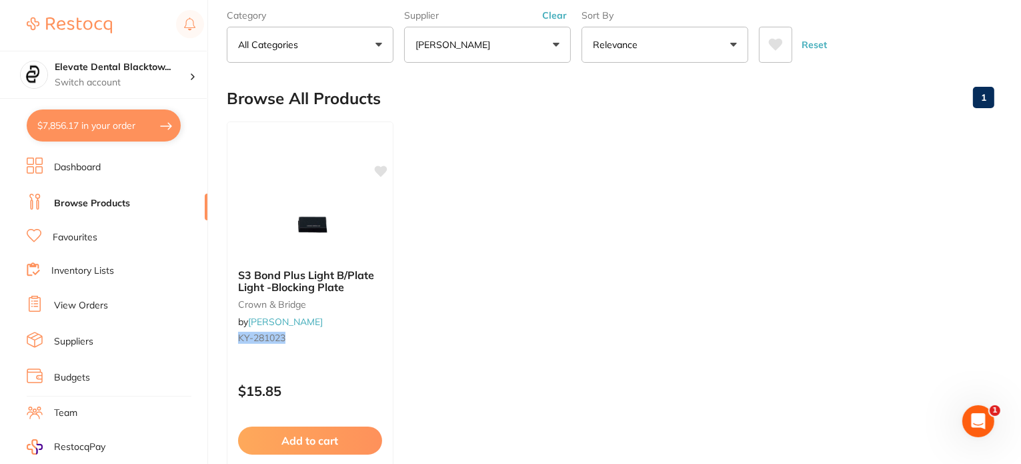
scroll to position [133, 0]
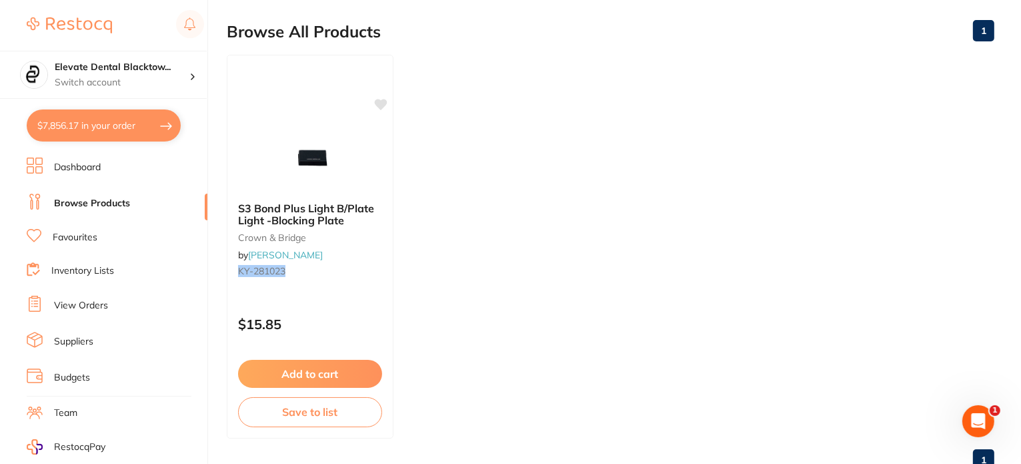
click at [345, 161] on img at bounding box center [310, 158] width 87 height 67
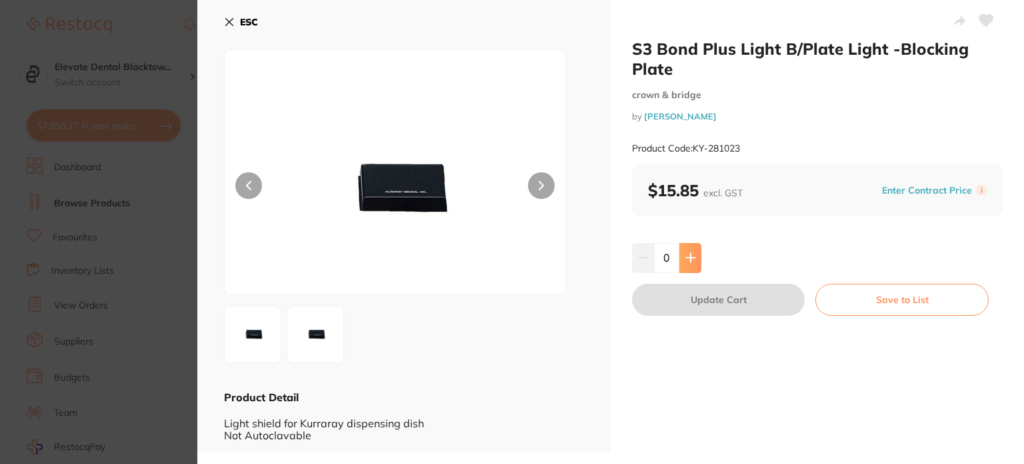
click at [694, 262] on icon at bounding box center [691, 257] width 11 height 11
click at [694, 261] on icon at bounding box center [691, 257] width 11 height 11
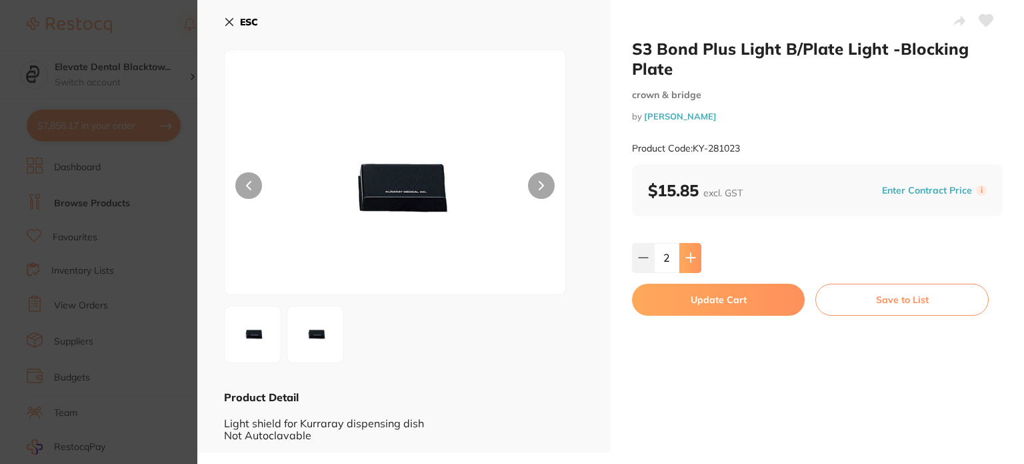
click at [694, 261] on icon at bounding box center [691, 257] width 11 height 11
type input "6"
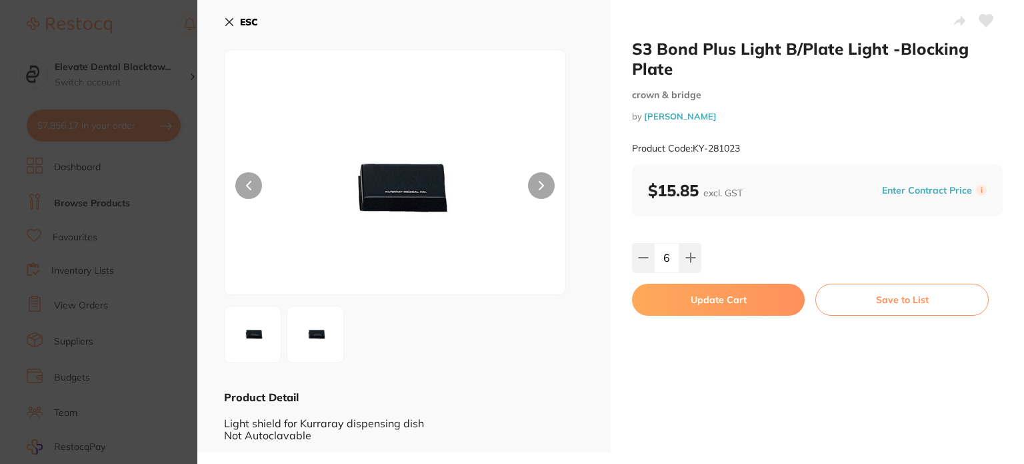
click at [983, 17] on icon at bounding box center [987, 21] width 14 height 12
click at [724, 300] on button "Update Cart" at bounding box center [718, 299] width 173 height 32
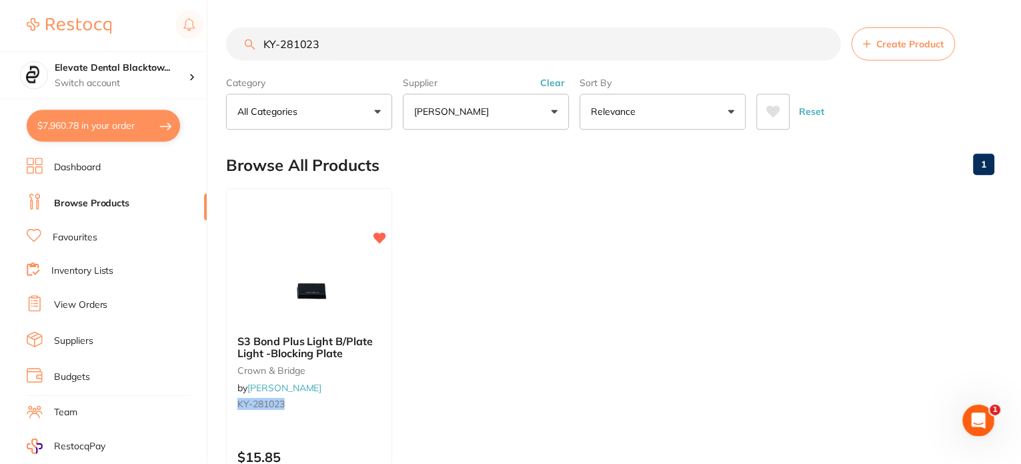
scroll to position [133, 0]
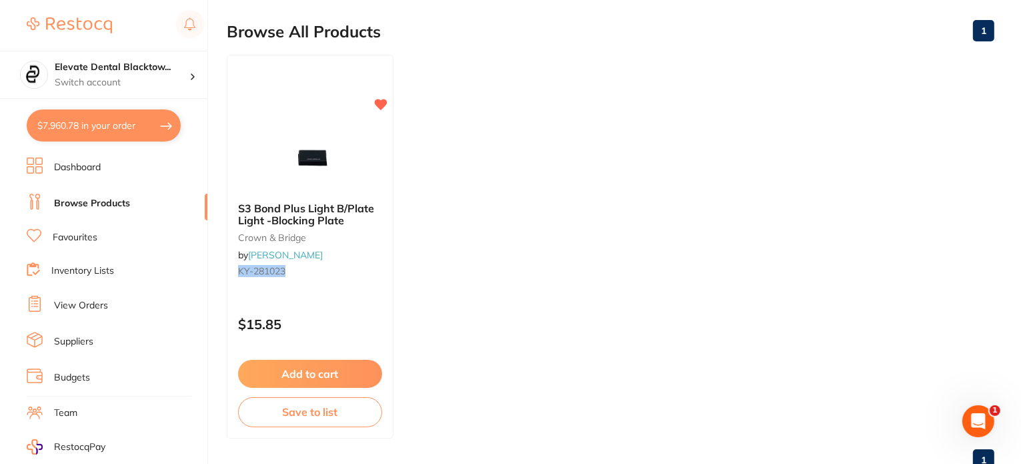
click at [82, 299] on link "View Orders" at bounding box center [81, 305] width 54 height 13
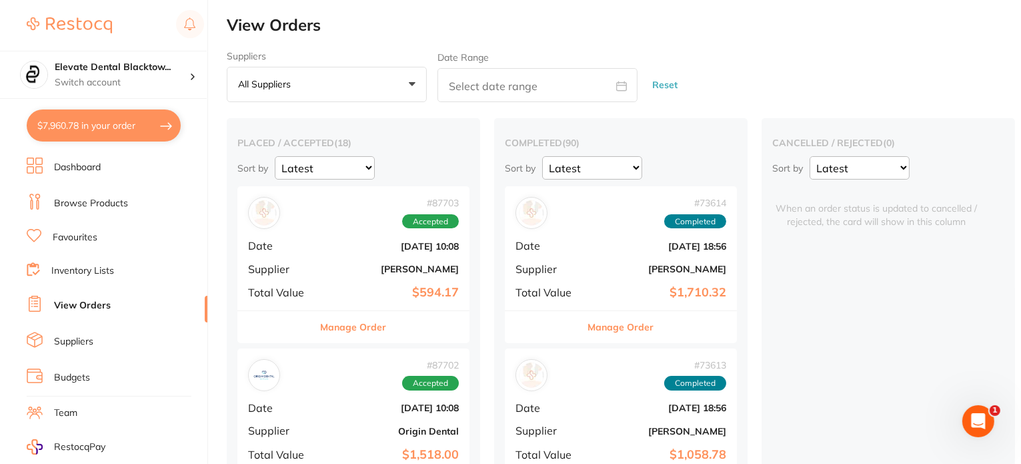
click at [84, 207] on link "Browse Products" at bounding box center [91, 203] width 74 height 13
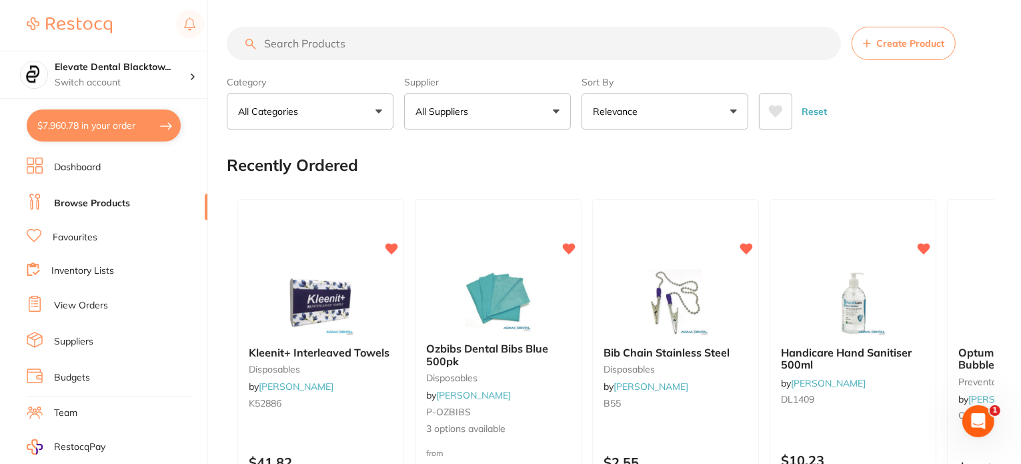
click at [317, 43] on input "search" at bounding box center [534, 43] width 614 height 33
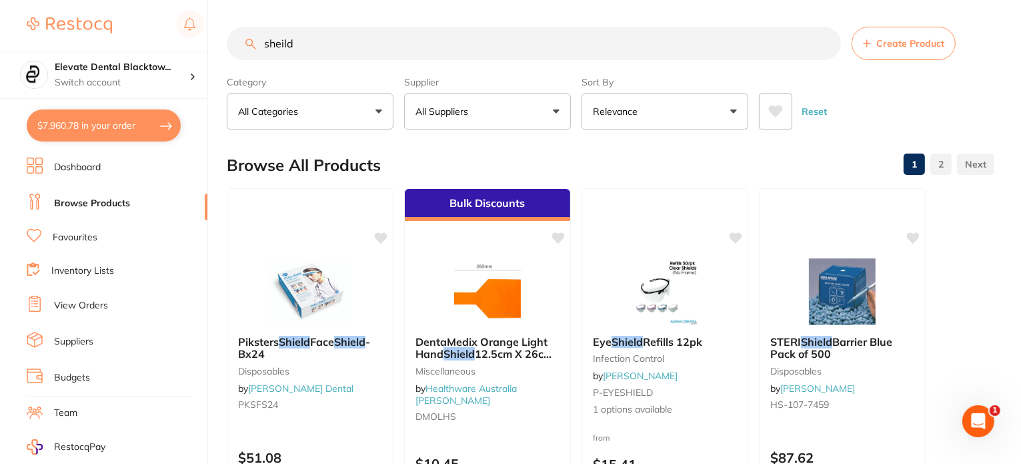
click at [267, 41] on input "sheild" at bounding box center [534, 43] width 614 height 33
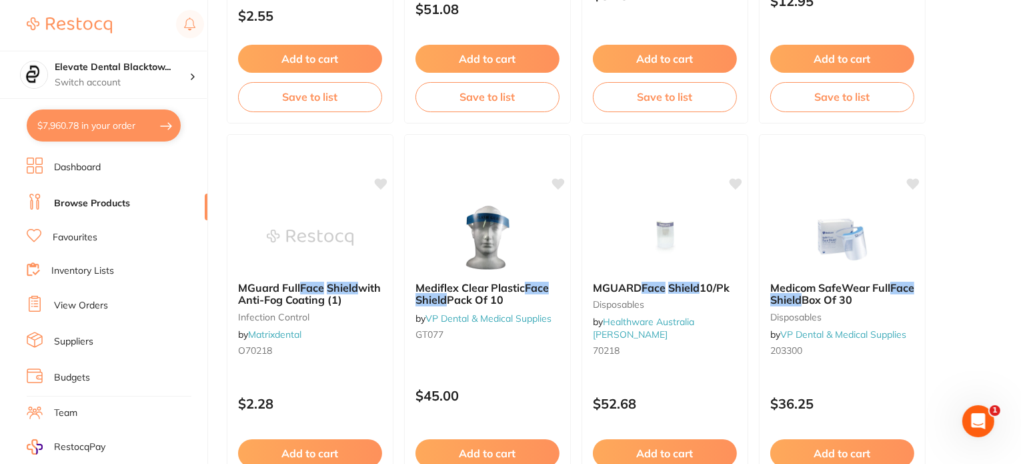
scroll to position [867, 0]
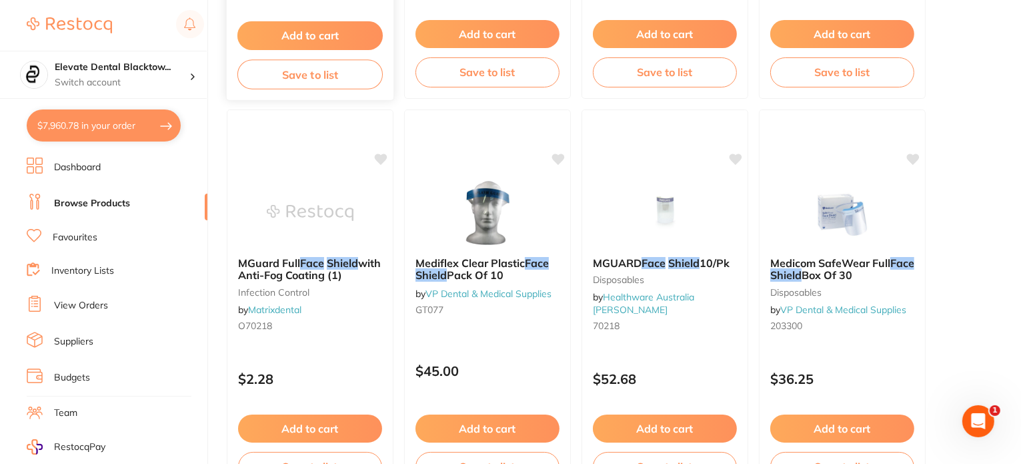
type input "face sheild"
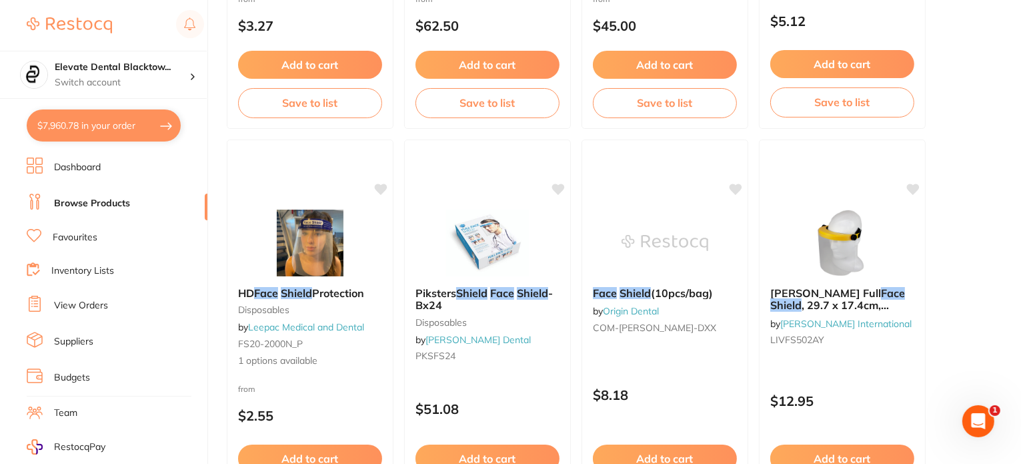
scroll to position [467, 0]
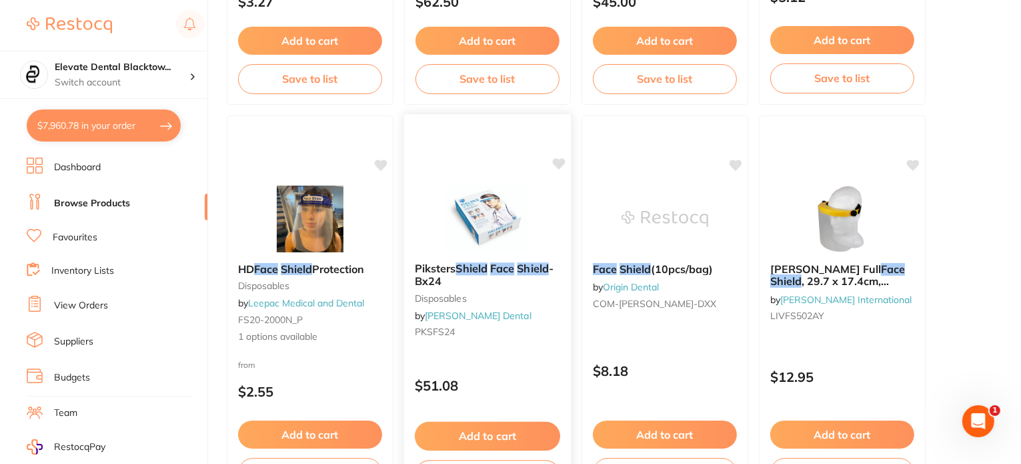
click at [461, 208] on img at bounding box center [487, 217] width 87 height 67
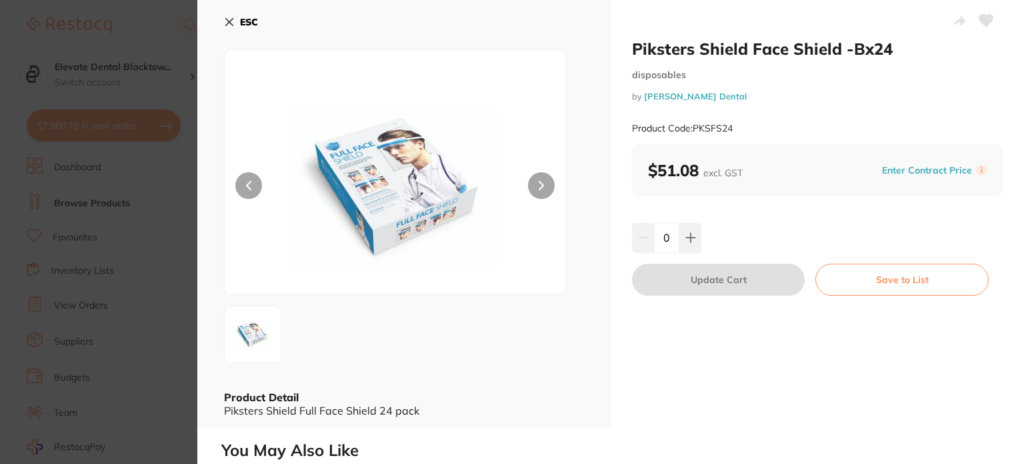
click at [226, 26] on icon at bounding box center [229, 22] width 11 height 11
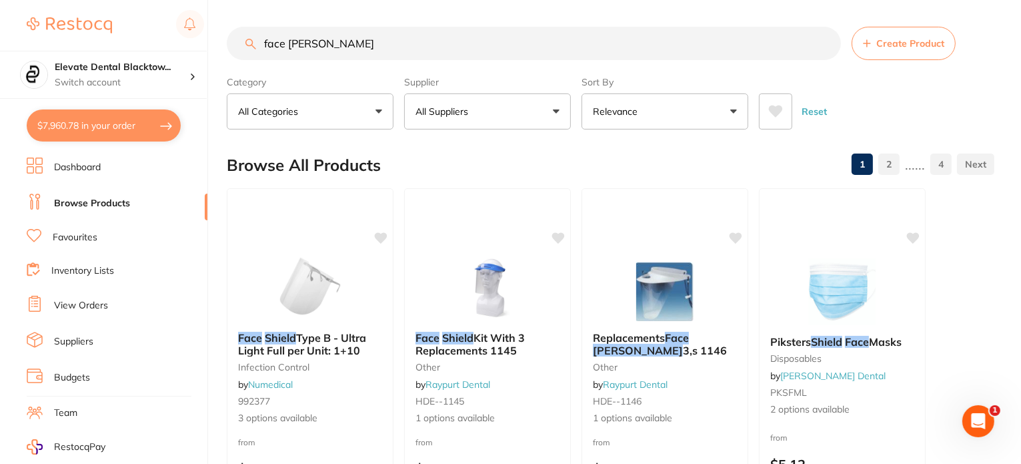
drag, startPoint x: 820, startPoint y: 113, endPoint x: 602, endPoint y: 117, distance: 218.2
click at [819, 113] on button "Reset" at bounding box center [814, 111] width 33 height 36
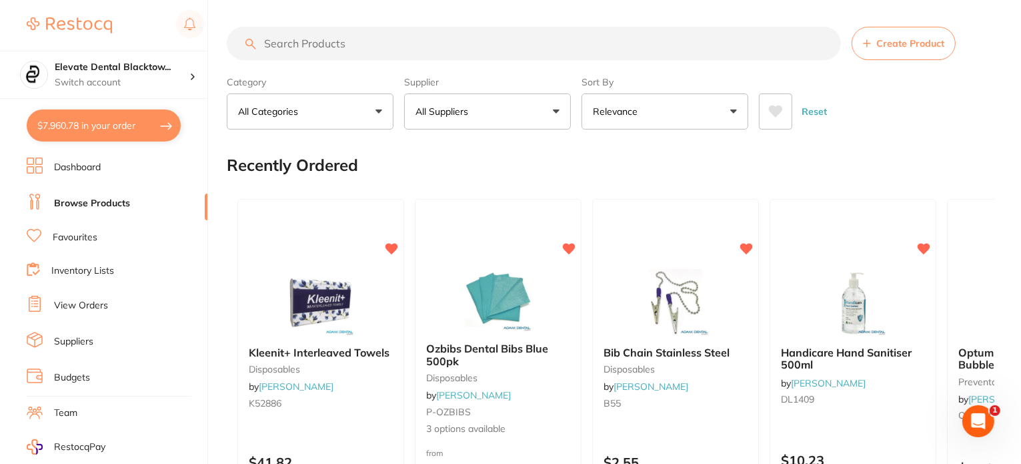
click at [478, 112] on span at bounding box center [476, 111] width 5 height 5
type input "o"
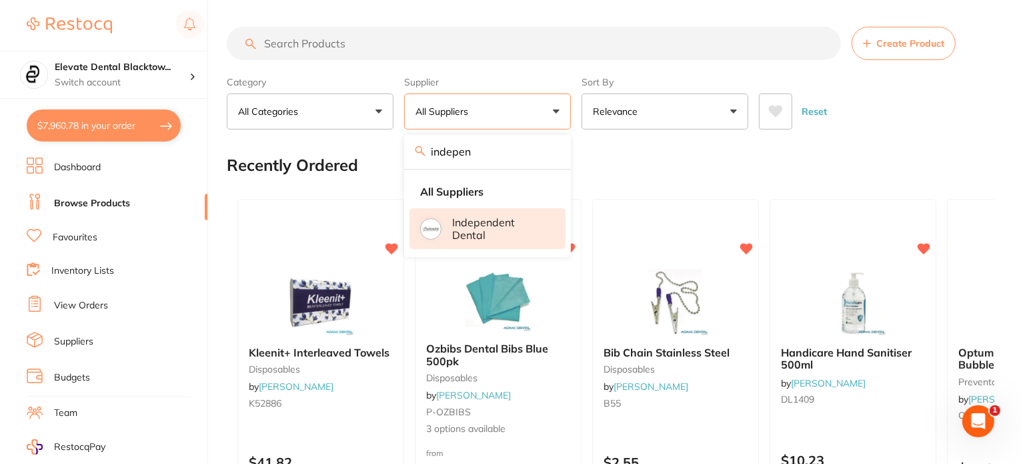
type input "indepen"
click at [483, 223] on p "Independent Dental" at bounding box center [499, 228] width 95 height 25
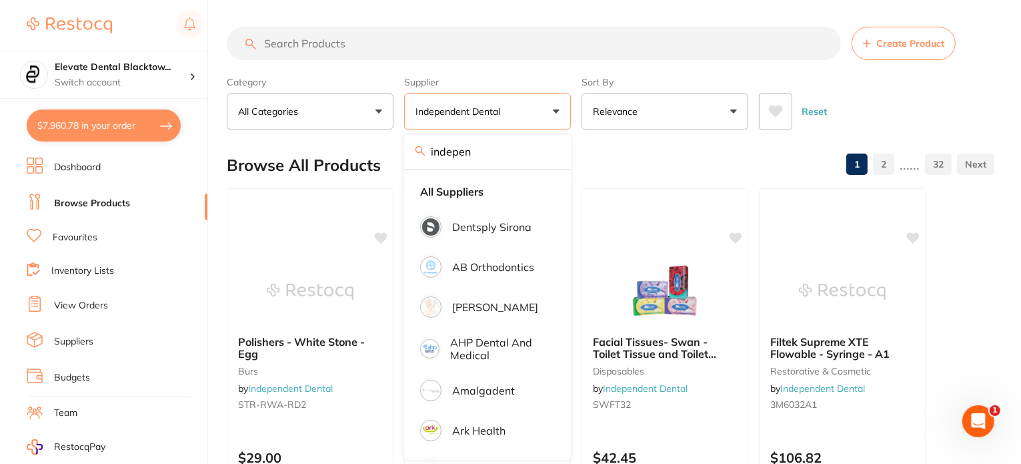
click at [636, 152] on div "Browse All Products 1 2 ...... 32" at bounding box center [611, 165] width 768 height 45
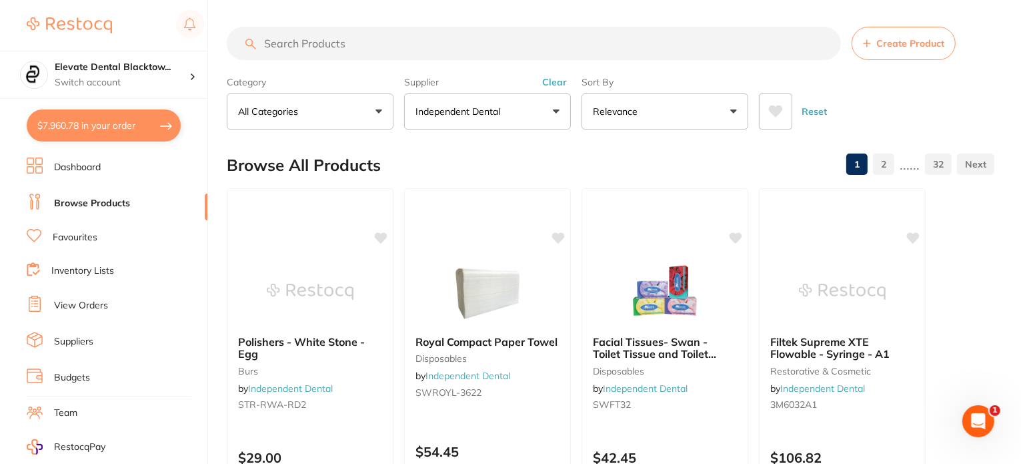
click at [427, 32] on input "search" at bounding box center [534, 43] width 614 height 33
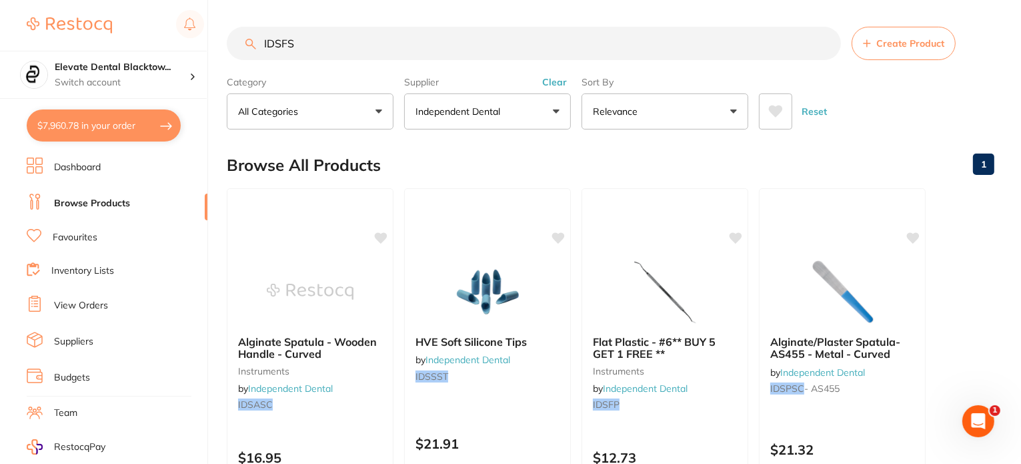
type input "IDSFS"
click at [811, 109] on button "Reset" at bounding box center [814, 111] width 33 height 36
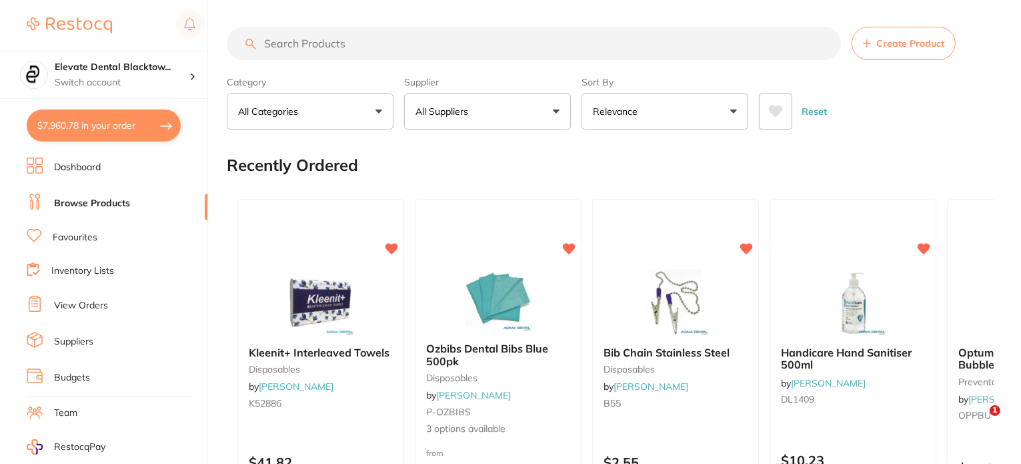
click at [457, 103] on button "All Suppliers" at bounding box center [487, 111] width 167 height 36
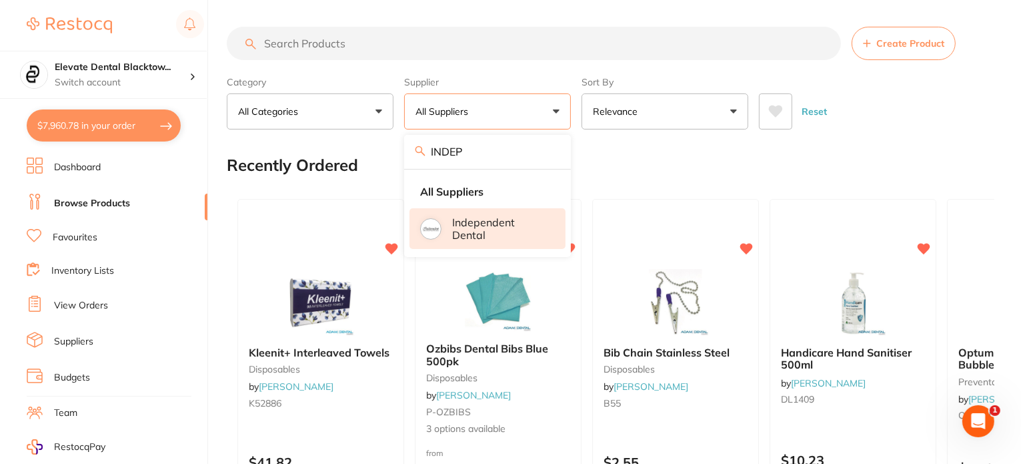
type input "INDEP"
click at [486, 231] on p "Independent Dental" at bounding box center [499, 228] width 95 height 25
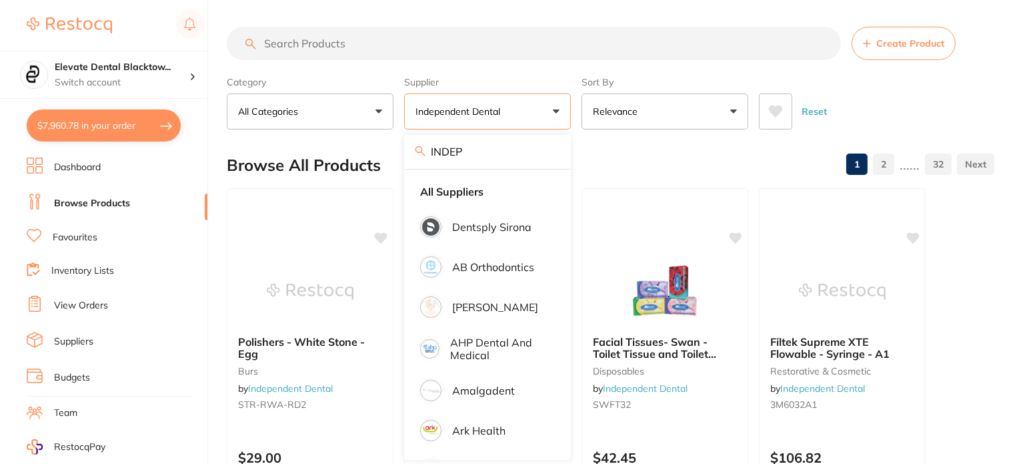
click at [327, 43] on input "search" at bounding box center [534, 43] width 614 height 33
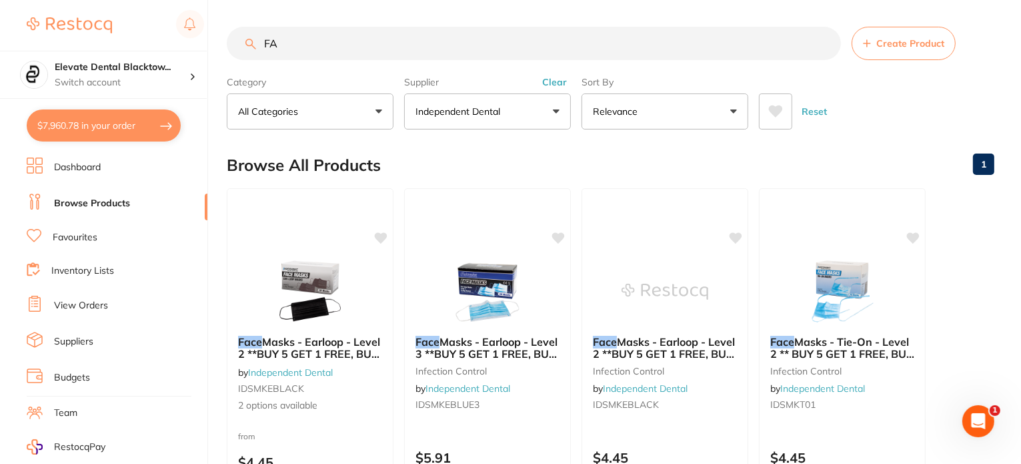
type input "F"
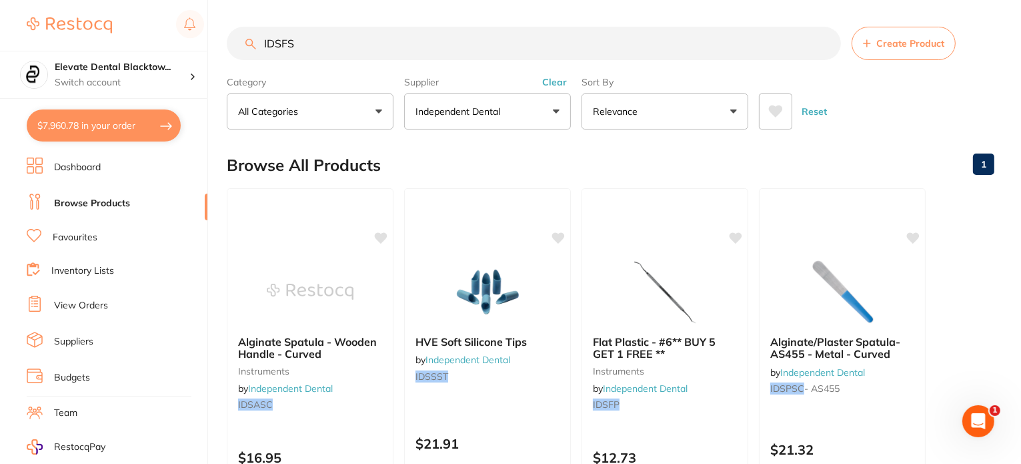
type input "IDSFS"
click at [972, 426] on icon "Open Intercom Messenger" at bounding box center [978, 421] width 22 height 22
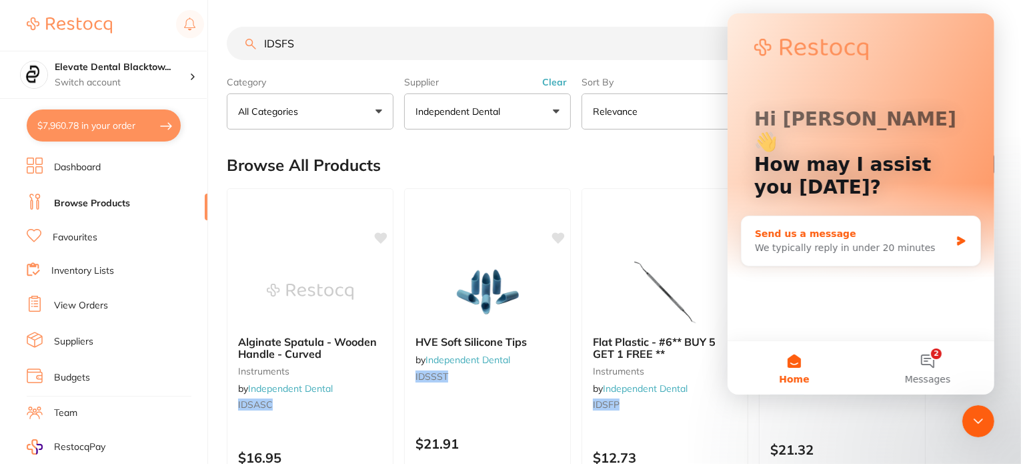
click at [911, 227] on div "Send us a message" at bounding box center [851, 234] width 195 height 14
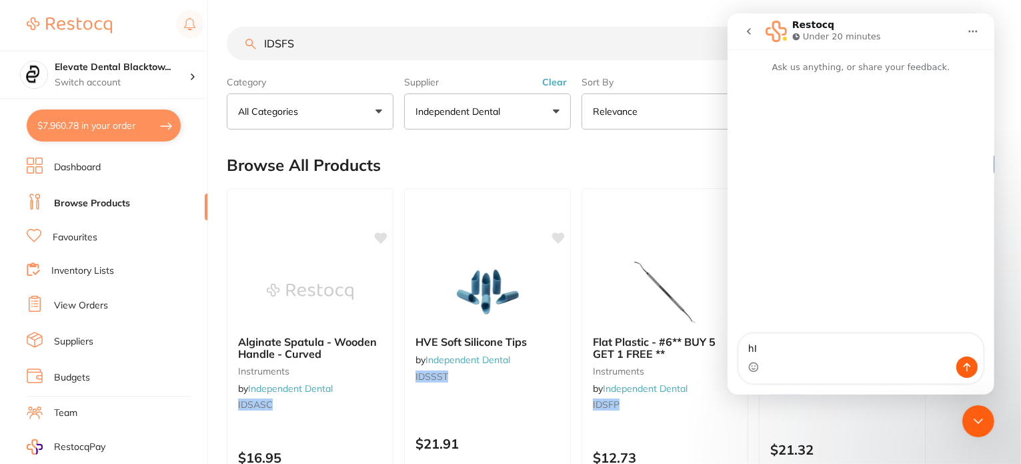
type textarea "h"
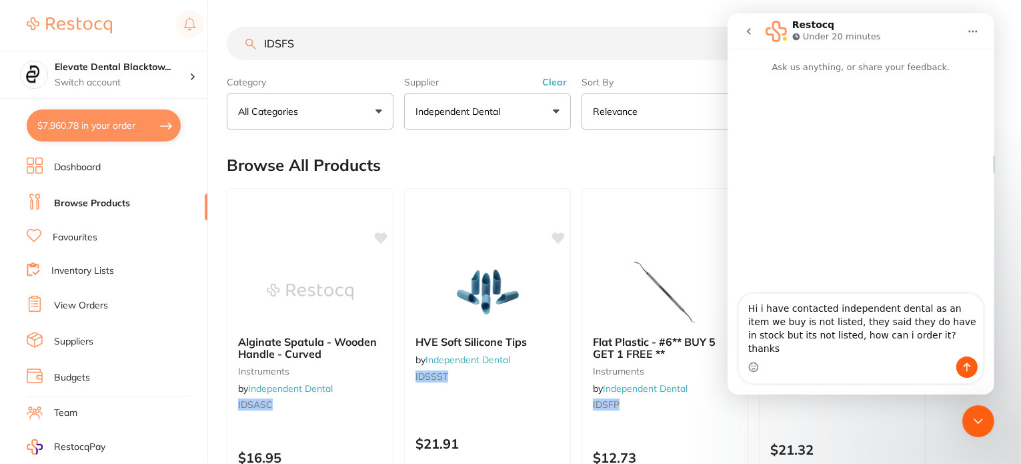
type textarea "Hi i have contacted independent dental as an item we buy is not listed, they sa…"
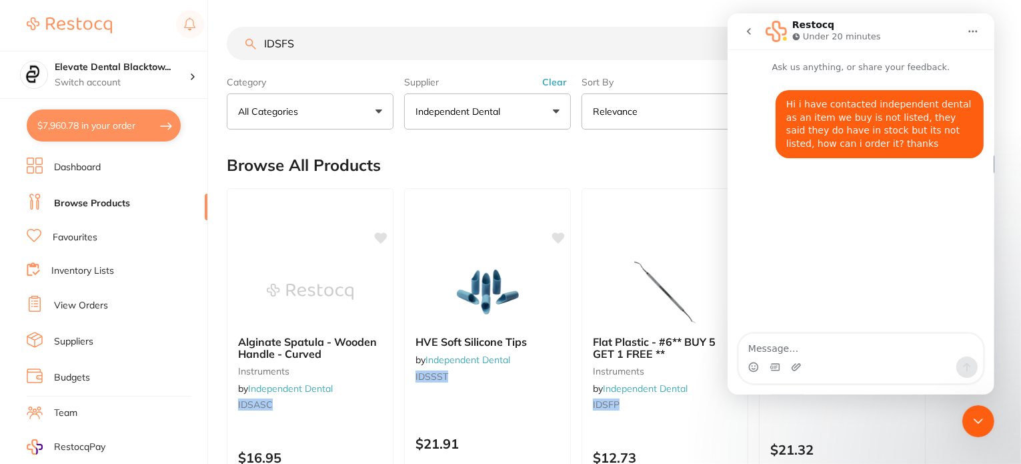
click at [422, 151] on div "Browse All Products 1" at bounding box center [611, 165] width 768 height 45
click at [980, 423] on icon "Close Intercom Messenger" at bounding box center [978, 420] width 16 height 16
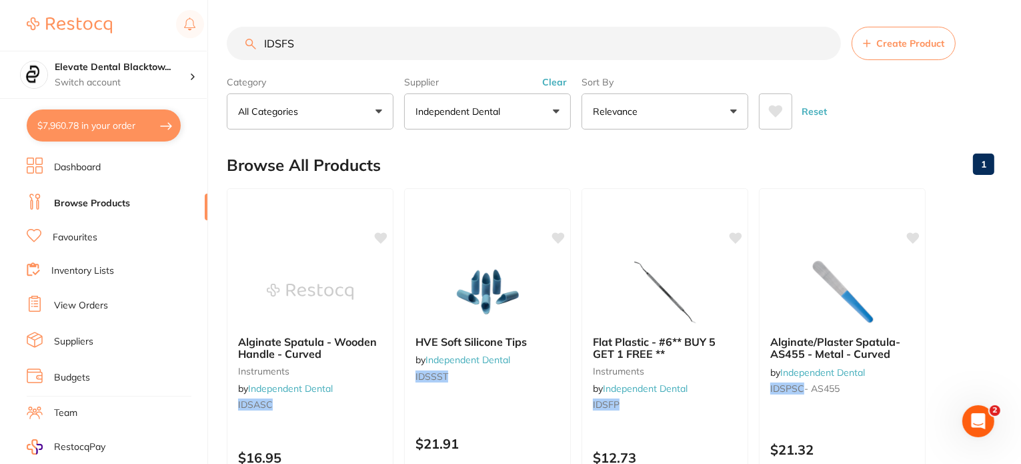
click at [980, 418] on icon "Open Intercom Messenger" at bounding box center [978, 421] width 22 height 22
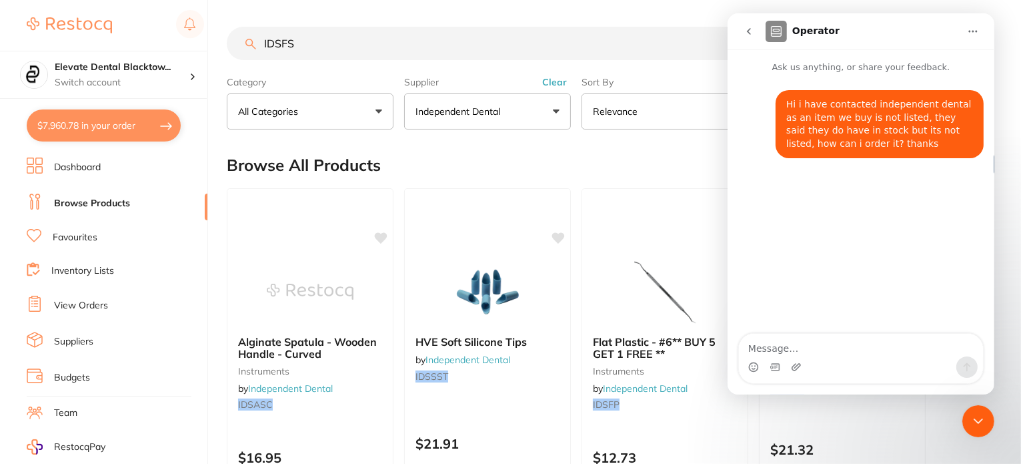
click at [972, 416] on icon "Close Intercom Messenger" at bounding box center [978, 420] width 16 height 16
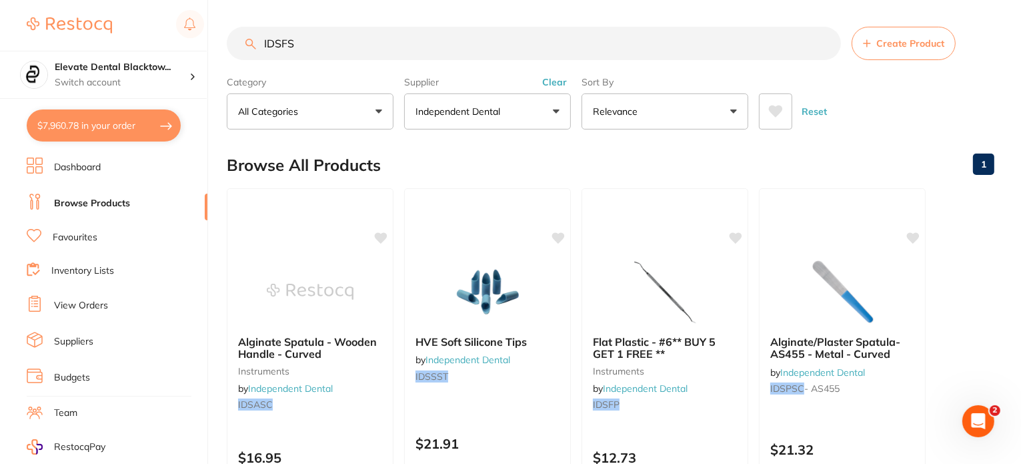
drag, startPoint x: 316, startPoint y: 41, endPoint x: 256, endPoint y: 41, distance: 60.0
click at [256, 41] on input "IDSFS" at bounding box center [534, 43] width 614 height 33
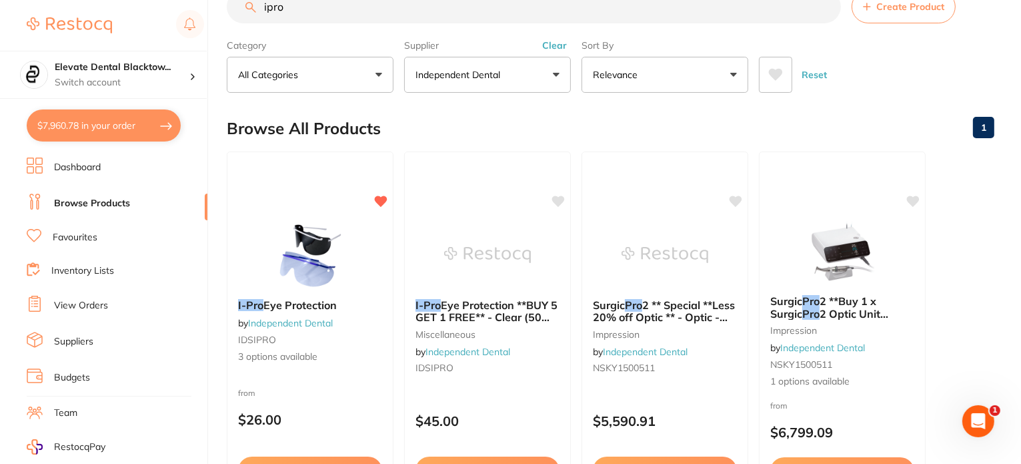
scroll to position [67, 0]
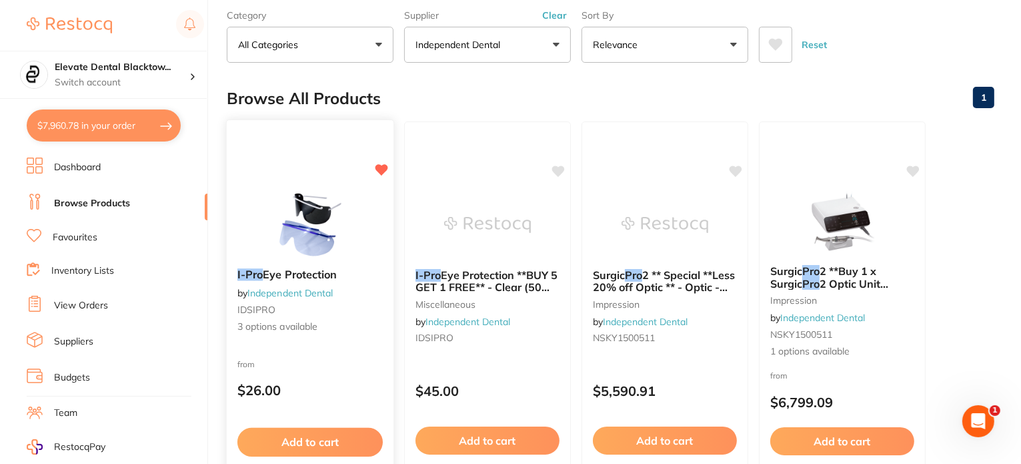
type input "ipro"
click at [297, 207] on img at bounding box center [309, 223] width 87 height 67
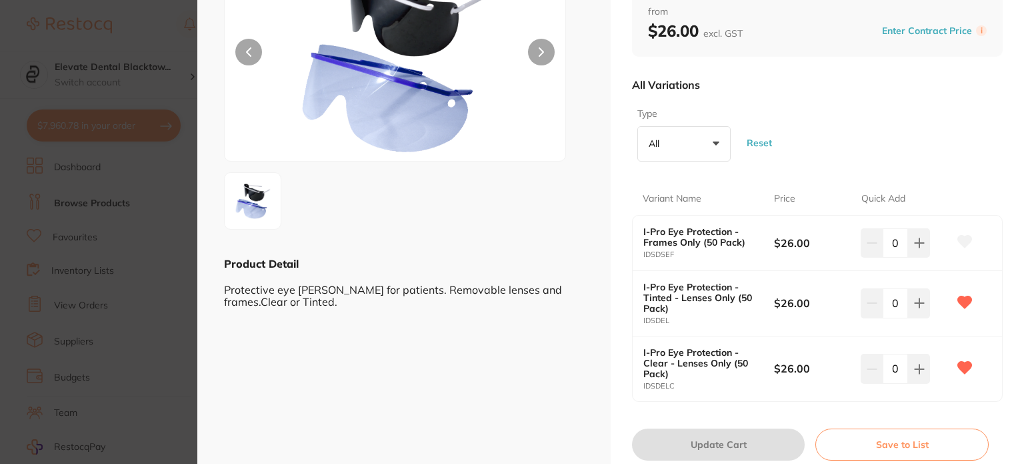
scroll to position [200, 0]
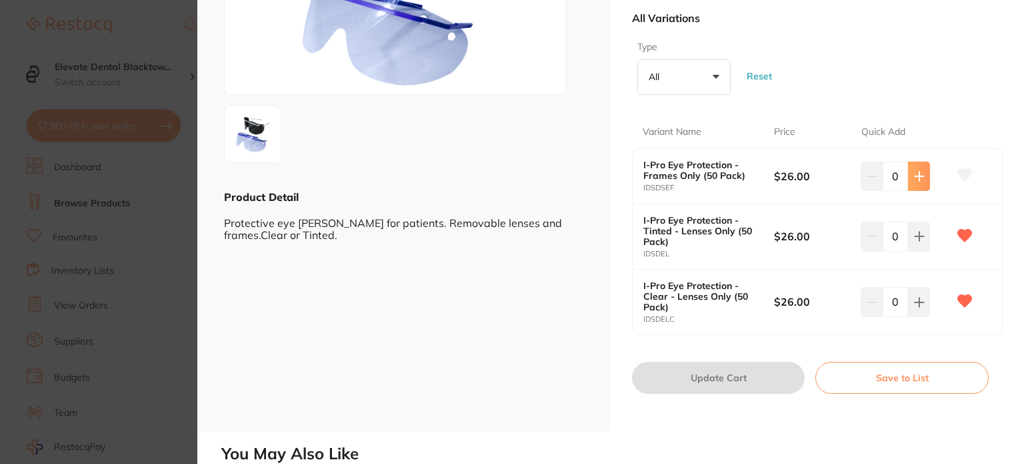
click at [920, 176] on icon at bounding box center [919, 176] width 11 height 11
type input "1"
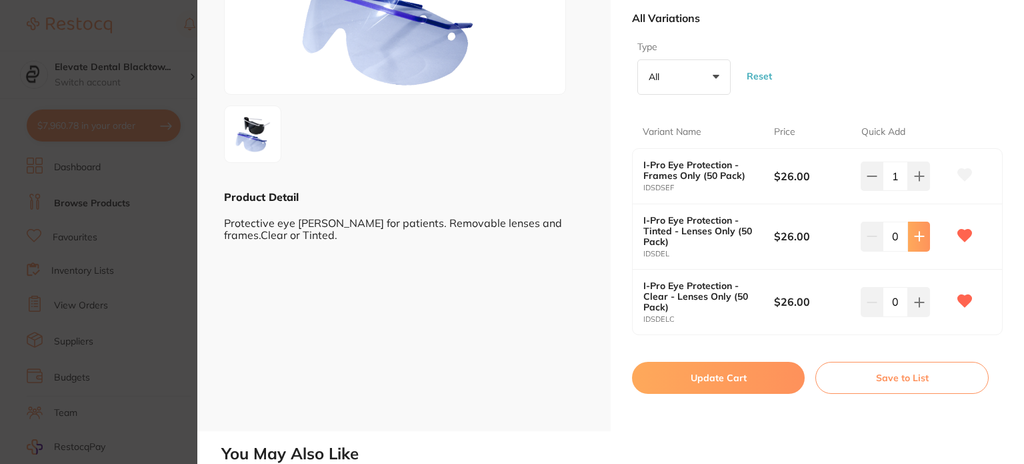
click at [914, 181] on icon at bounding box center [919, 176] width 11 height 11
type input "1"
click at [914, 181] on icon at bounding box center [919, 176] width 11 height 11
type input "1"
drag, startPoint x: 911, startPoint y: 237, endPoint x: 912, endPoint y: 230, distance: 6.8
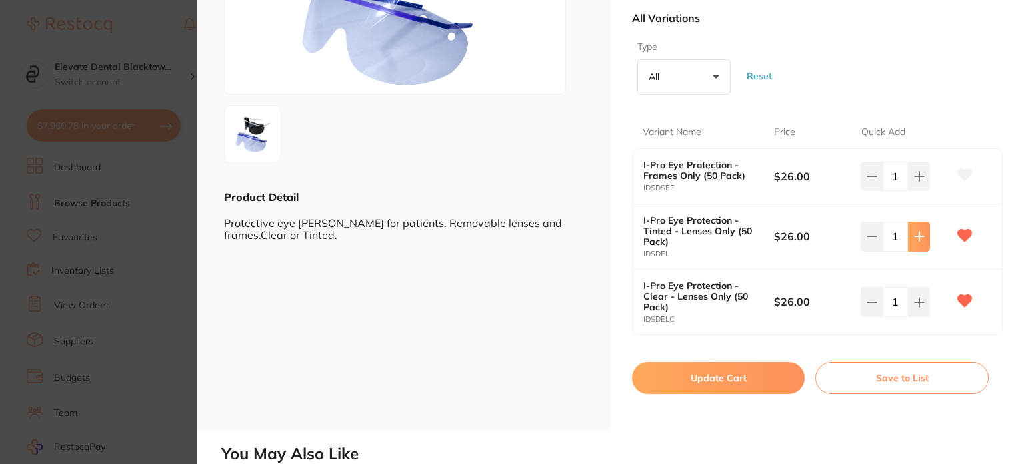
click at [914, 181] on icon at bounding box center [919, 176] width 11 height 11
type input "2"
click at [718, 371] on button "Update Cart" at bounding box center [718, 378] width 173 height 32
checkbox input "false"
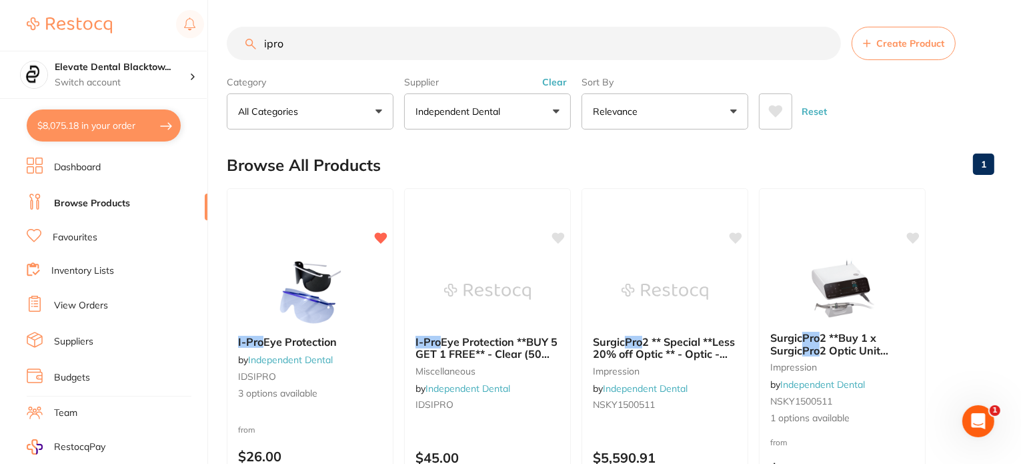
click at [291, 33] on input "ipro" at bounding box center [534, 43] width 614 height 33
type input "i"
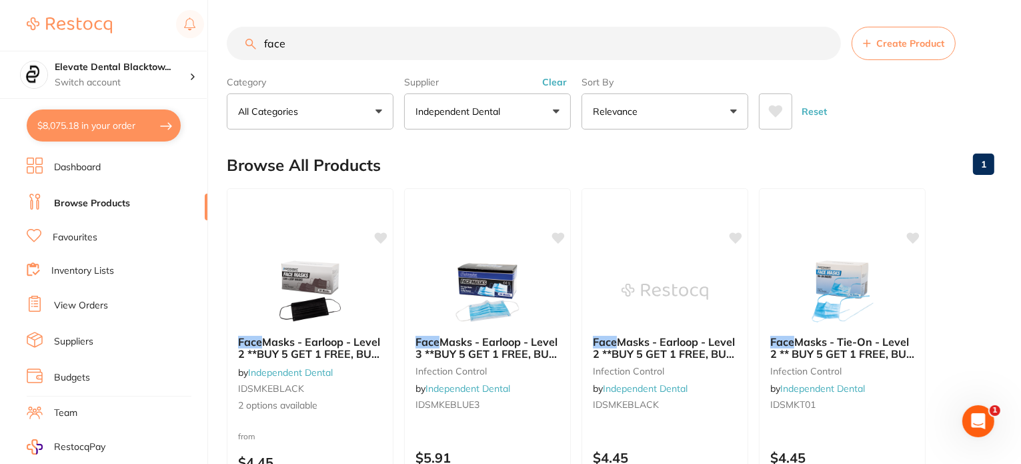
drag, startPoint x: 315, startPoint y: 38, endPoint x: 208, endPoint y: 43, distance: 106.8
click at [208, 43] on div "$8,075.18 Elevate Dental Blacktow... Switch account Elevate Dental Blacktown $8…" at bounding box center [510, 232] width 1021 height 464
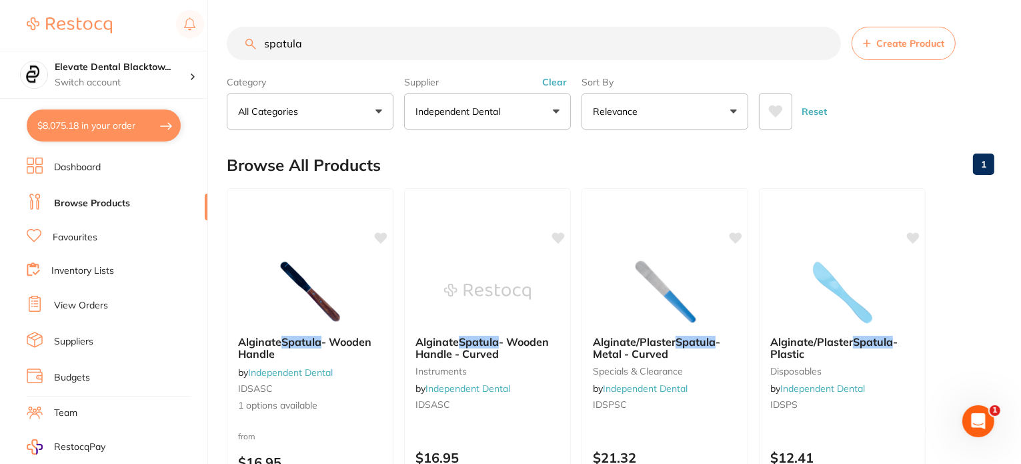
click at [263, 38] on input "spatula" at bounding box center [534, 43] width 614 height 33
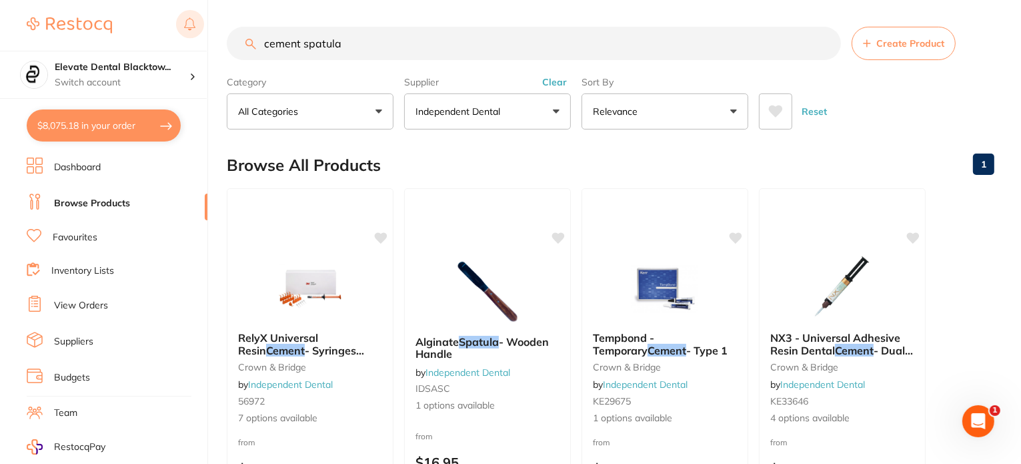
drag, startPoint x: 357, startPoint y: 39, endPoint x: 203, endPoint y: 39, distance: 154.1
click at [203, 39] on div "$8,075.18 Elevate Dental Blacktow... Switch account Elevate Dental Blacktown $8…" at bounding box center [510, 232] width 1021 height 464
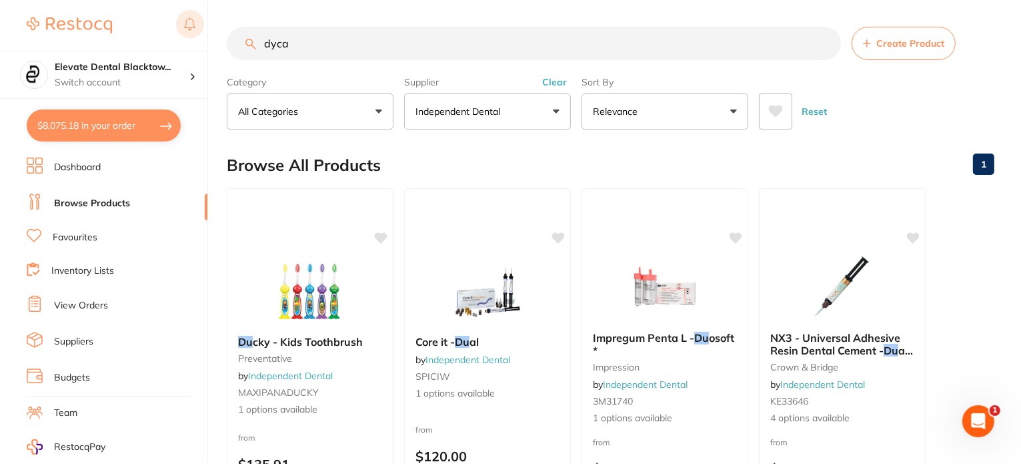
type input "dycal"
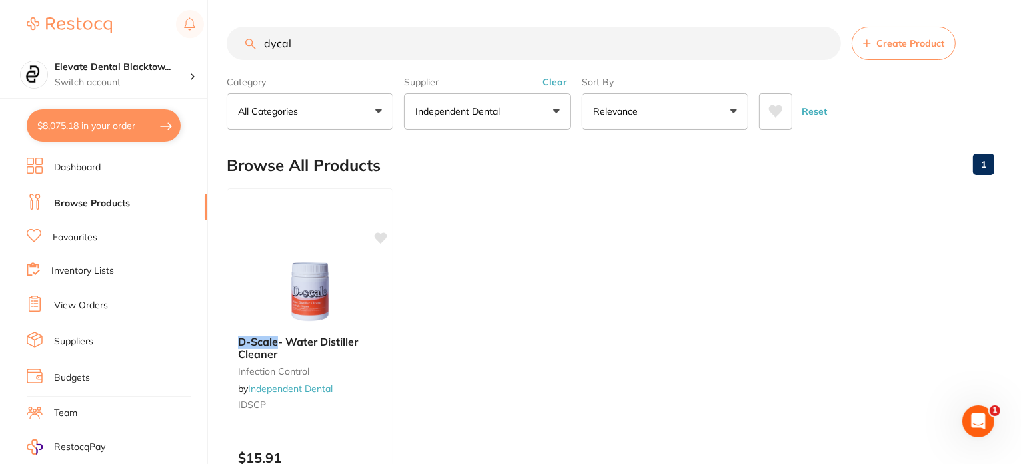
click at [819, 44] on input "dycal" at bounding box center [534, 43] width 614 height 33
click at [822, 44] on input "dycal" at bounding box center [534, 43] width 614 height 33
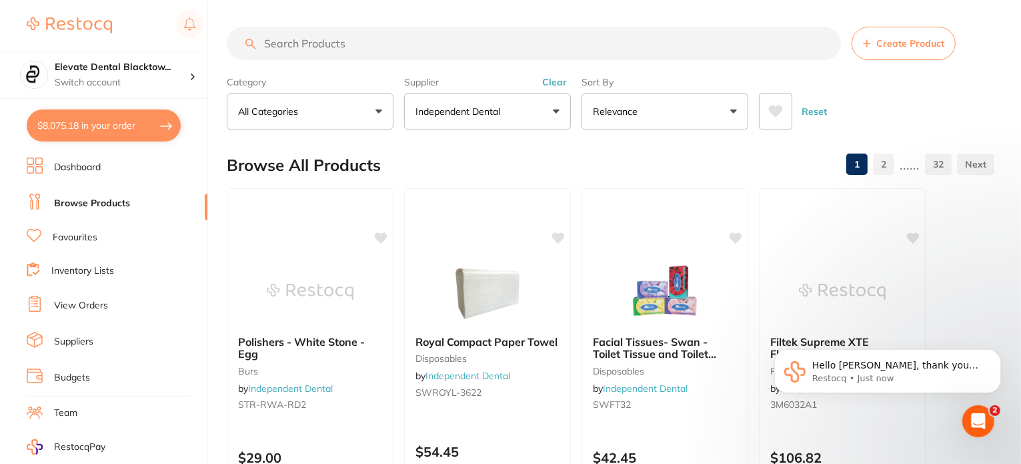
click at [975, 419] on icon "Open Intercom Messenger" at bounding box center [978, 421] width 22 height 22
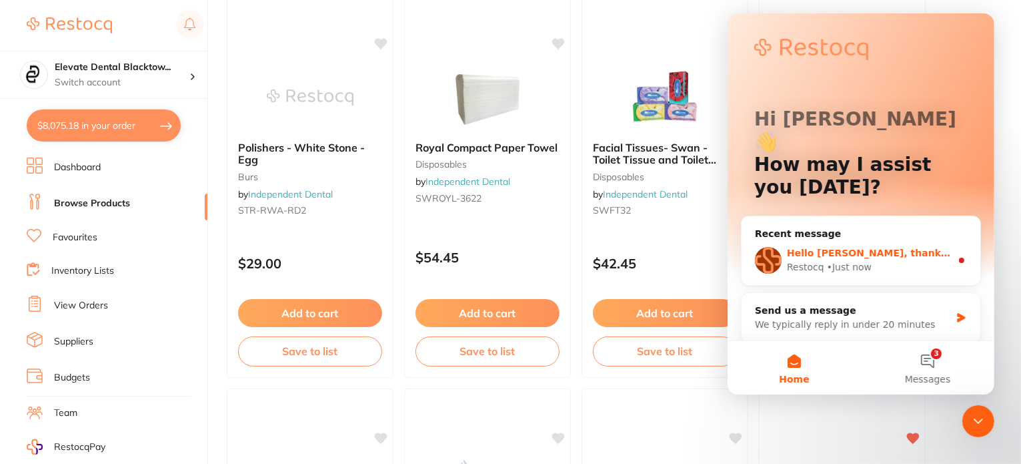
scroll to position [200, 0]
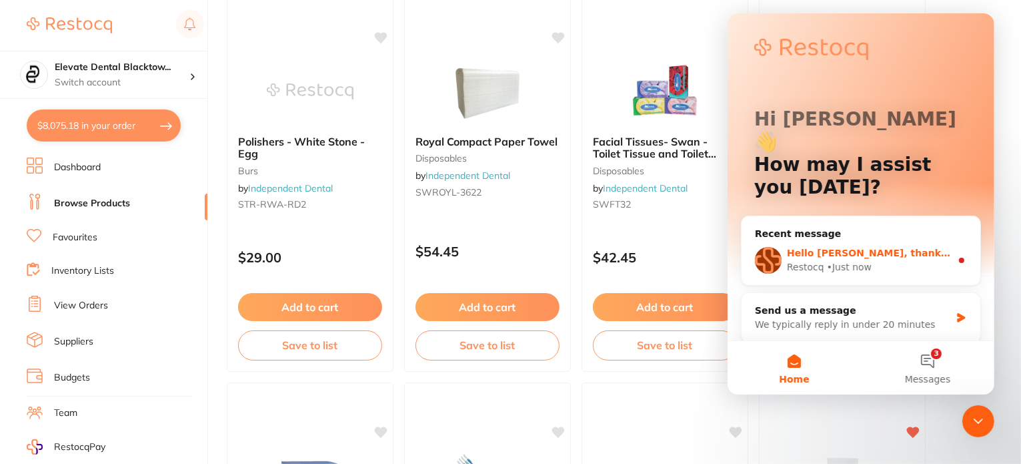
click at [879, 235] on div "Hello [PERSON_NAME], thank you for reaching out. Can you share here the product…" at bounding box center [860, 259] width 239 height 49
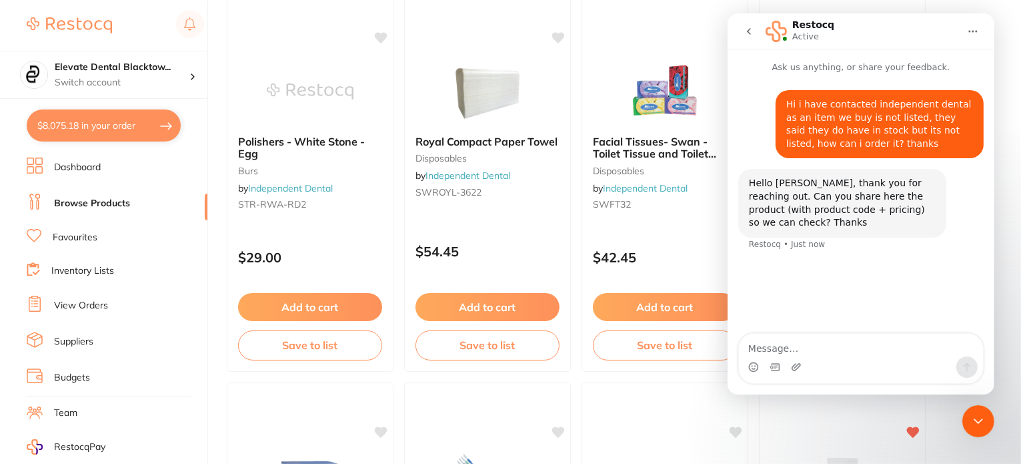
click at [778, 343] on textarea "Message…" at bounding box center [860, 344] width 244 height 23
type textarea "Sure, code is: IDSFS PRODUCT: FACE [PERSON_NAME]"
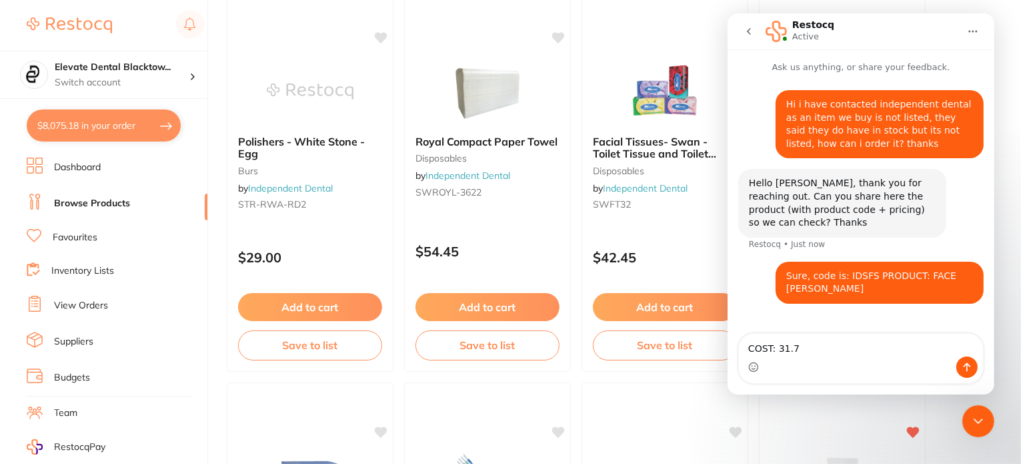
type textarea "COST: 31.70"
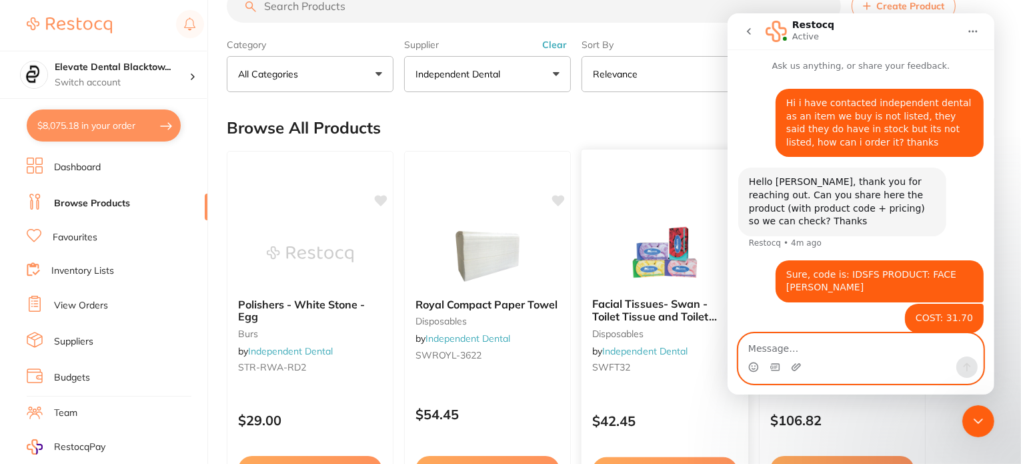
scroll to position [0, 0]
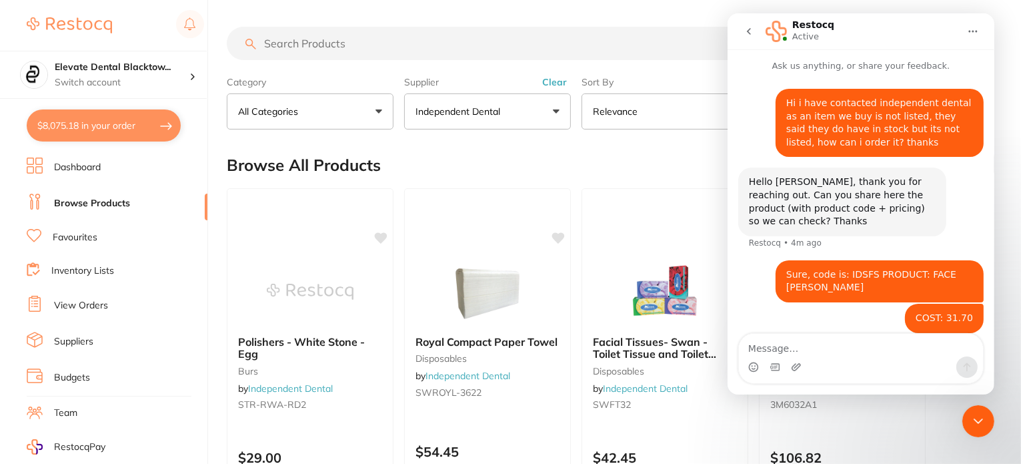
click at [357, 32] on input "search" at bounding box center [534, 43] width 614 height 33
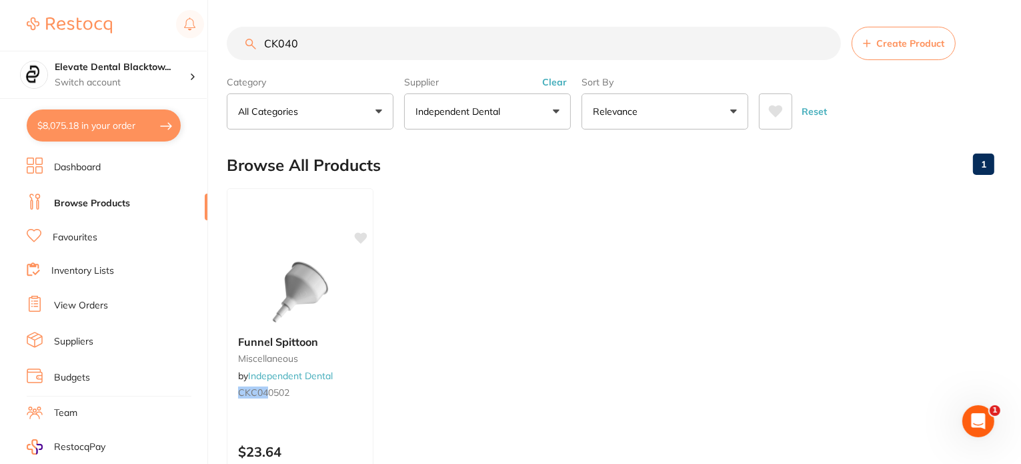
type input "CK040"
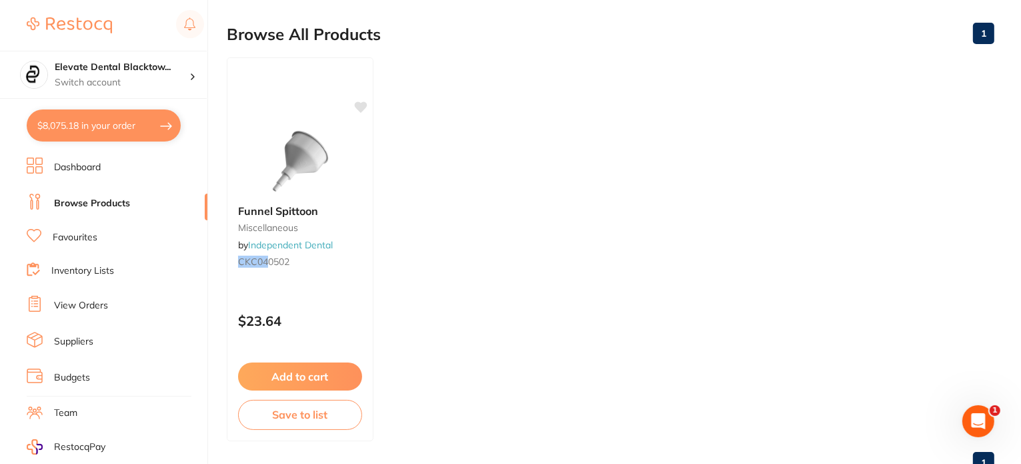
scroll to position [133, 0]
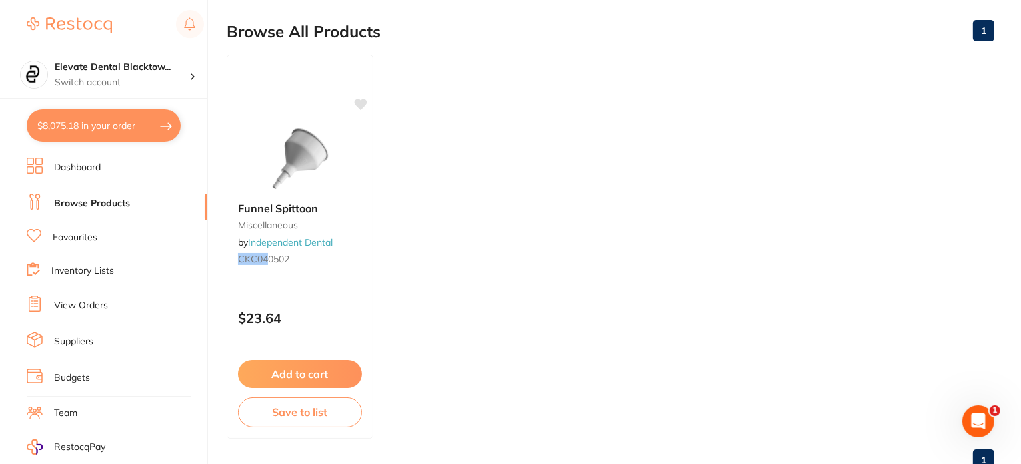
click at [990, 415] on div "Open Intercom Messenger" at bounding box center [978, 420] width 44 height 44
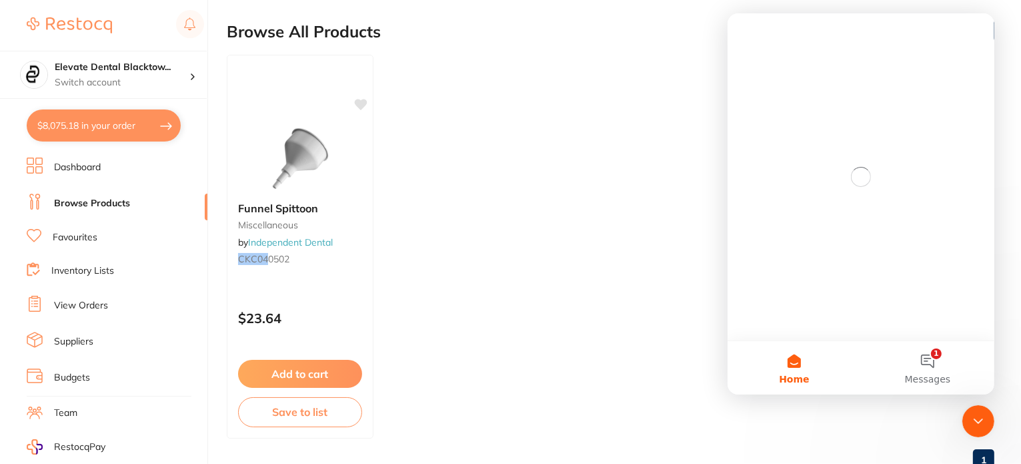
scroll to position [0, 0]
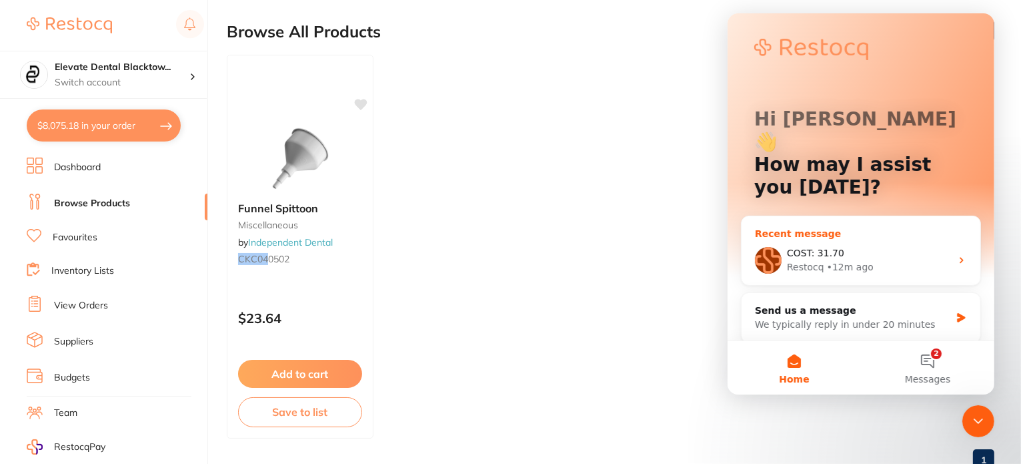
click at [886, 246] on div "COST: 31.70" at bounding box center [868, 253] width 164 height 14
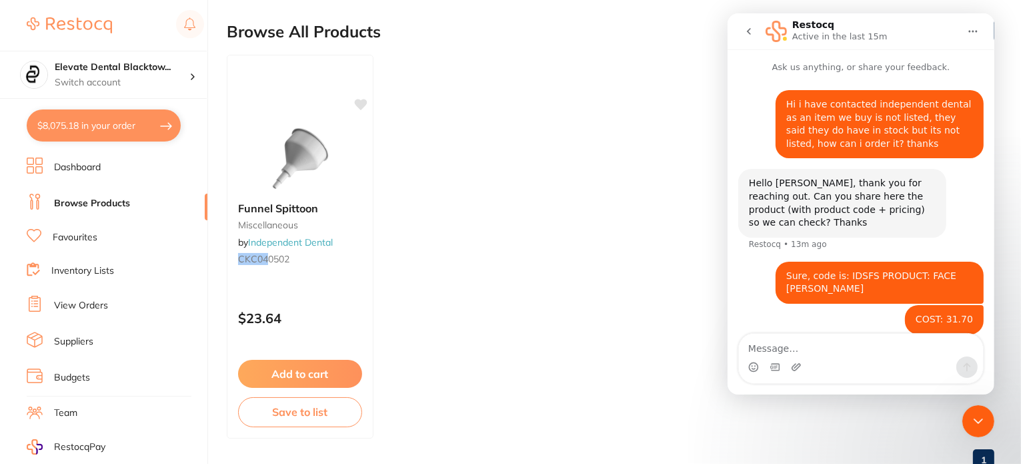
scroll to position [1, 0]
